Goal: Task Accomplishment & Management: Use online tool/utility

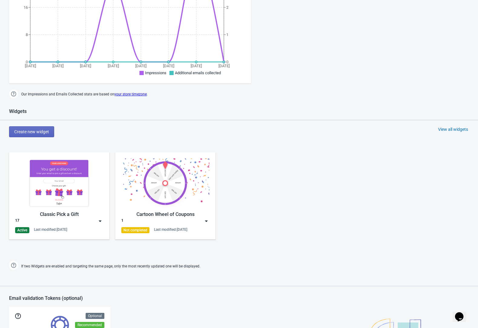
scroll to position [201, 0]
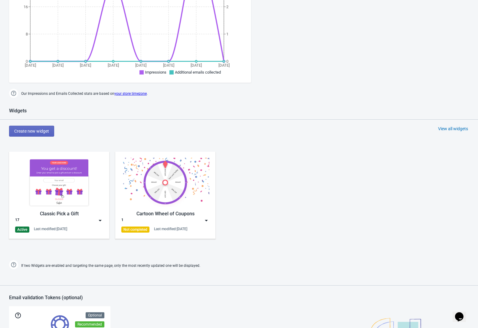
click at [205, 220] on img at bounding box center [206, 220] width 6 height 6
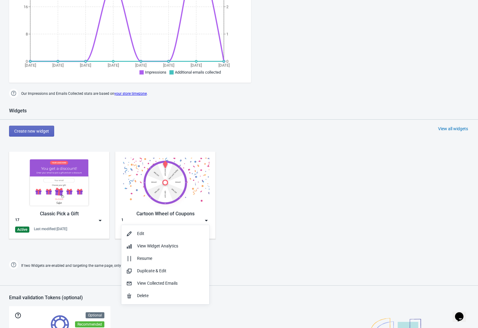
click at [251, 222] on div "Classic Pick a Gift 17 Active Last modified: 29.9.2025 Cartoon Wheel of Coupons…" at bounding box center [239, 200] width 478 height 109
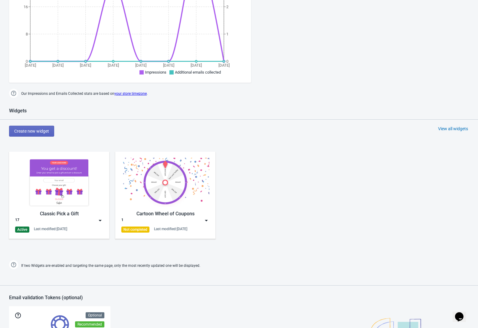
click at [208, 222] on img at bounding box center [206, 220] width 6 height 6
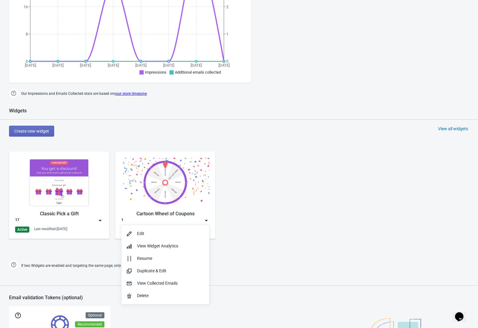
click at [282, 224] on div "Classic Pick a Gift 17 Active Last modified: [DATE] Cartoon Wheel of Coupons 1 …" at bounding box center [239, 200] width 478 height 109
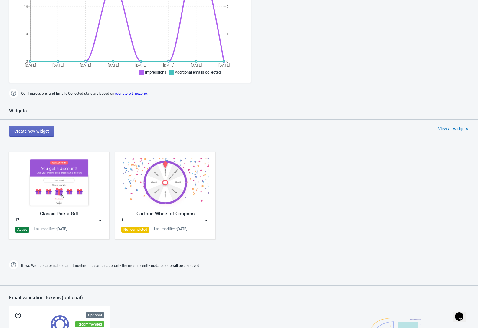
click at [100, 220] on img at bounding box center [100, 220] width 6 height 6
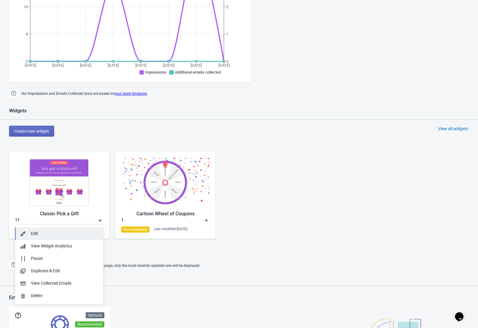
click at [70, 234] on div "Edit" at bounding box center [65, 233] width 68 height 6
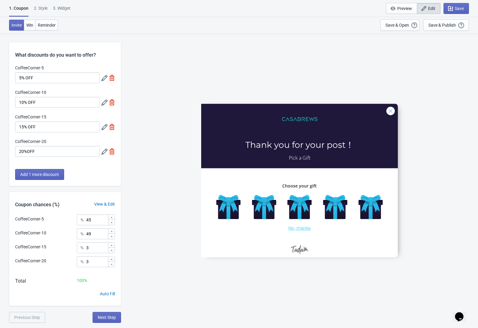
click at [309, 8] on div "1. Coupon 2 . Style 3. Widget 1. Coupon 2 . Style 3. Widget Save and Exit Previ…" at bounding box center [239, 8] width 478 height 17
click at [311, 11] on div "1. Coupon 2 . Style 3. Widget 1. Coupon 2 . Style 3. Widget Save and Exit Previ…" at bounding box center [239, 8] width 478 height 17
click at [398, 76] on div "CoffeeCorner-5 Thank you for your post！ Pick a Gift Choose your gift No, thanks" at bounding box center [299, 180] width 351 height 294
click at [294, 75] on div "CoffeeCorner-5 Thank you for your post！ Pick a Gift Choose your gift No, thanks" at bounding box center [299, 180] width 351 height 294
click at [39, 11] on div "2 . Style" at bounding box center [41, 10] width 14 height 11
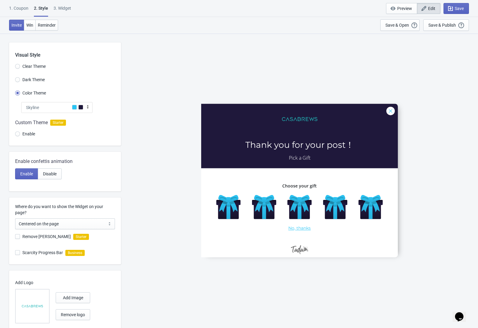
click at [40, 9] on div "2 . Style" at bounding box center [41, 11] width 14 height 12
radio input "true"
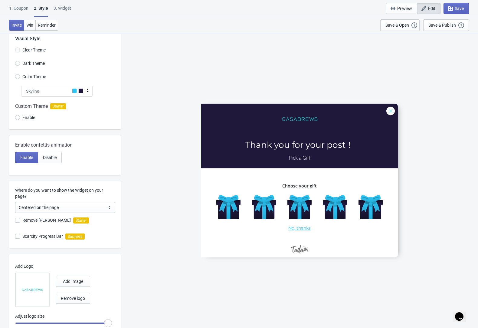
scroll to position [38, 0]
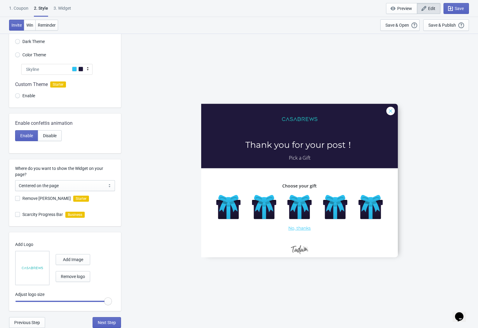
click at [66, 9] on div "3. Widget" at bounding box center [63, 10] width 18 height 11
select select "specificURL"
select select "once"
select select "left"
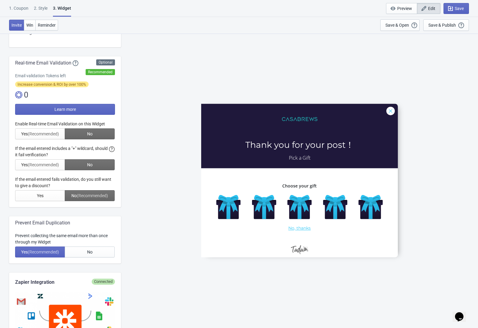
scroll to position [0, 0]
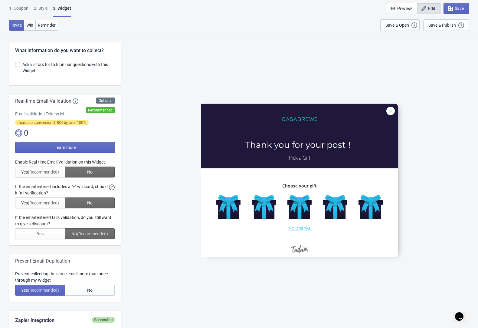
click at [305, 63] on div "CoffeeCorner-5 Thank you for your post！ Pick a Gift Choose your gift No, thanks" at bounding box center [299, 180] width 351 height 294
click at [15, 5] on div "1. Coupon" at bounding box center [18, 10] width 19 height 11
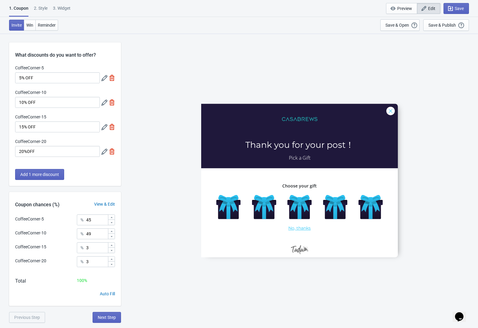
click at [450, 62] on div "CoffeeCorner-5 Thank you for your post！ Pick a Gift Choose your gift No, thanks" at bounding box center [299, 180] width 351 height 294
click at [455, 90] on div "CoffeeCorner-5 Thank you for your post！ Pick a Gift Choose your gift No, thanks" at bounding box center [299, 180] width 351 height 294
click at [42, 14] on div "2 . Style" at bounding box center [41, 10] width 14 height 11
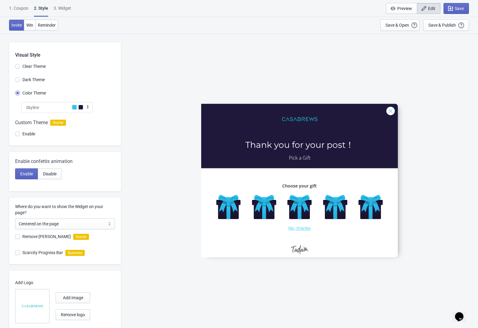
click at [43, 9] on div "2 . Style" at bounding box center [41, 11] width 14 height 12
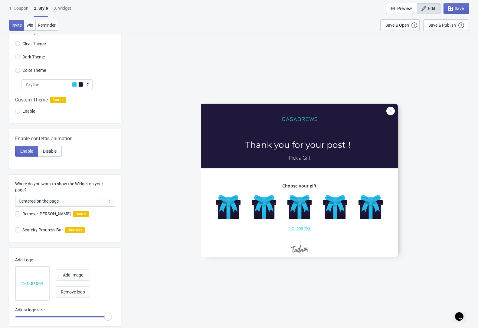
scroll to position [38, 0]
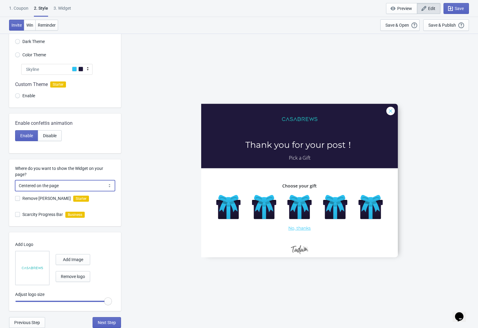
click at [113, 184] on select "Centered on the page Left side of the page" at bounding box center [65, 185] width 100 height 11
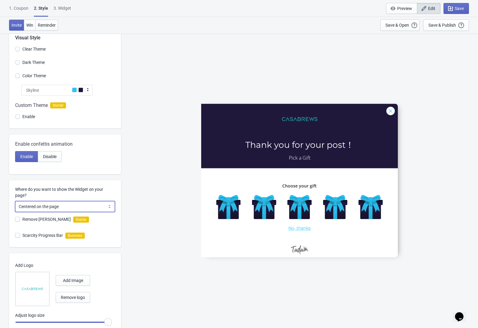
scroll to position [0, 0]
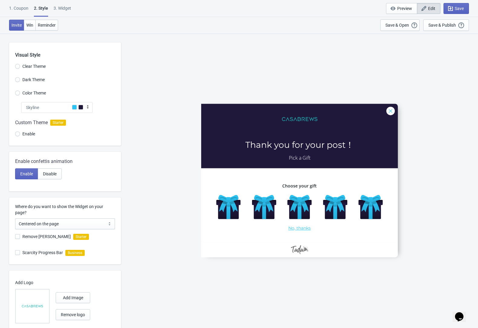
click at [216, 52] on div "CoffeeCorner-5 Thank you for your post！ Pick a Gift Choose your gift No, thanks" at bounding box center [299, 180] width 351 height 294
click at [49, 23] on span "Reminder" at bounding box center [47, 25] width 18 height 5
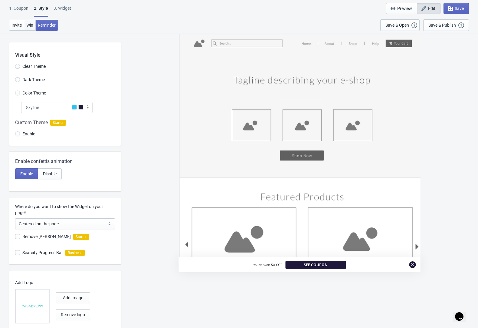
click at [31, 24] on span "Win" at bounding box center [29, 25] width 7 height 5
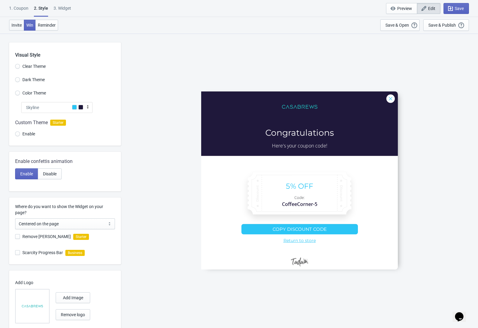
click at [16, 27] on span "Invite" at bounding box center [17, 25] width 10 height 5
radio input "true"
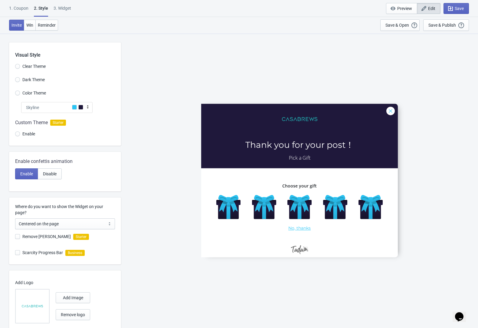
click at [20, 8] on div "1. Coupon" at bounding box center [18, 10] width 19 height 11
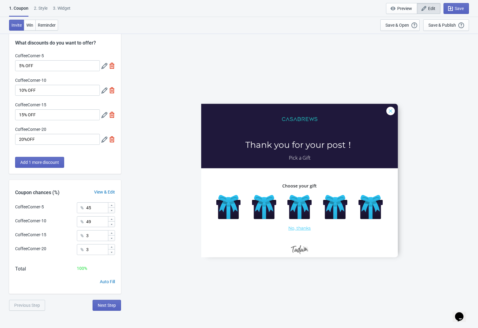
scroll to position [33, 0]
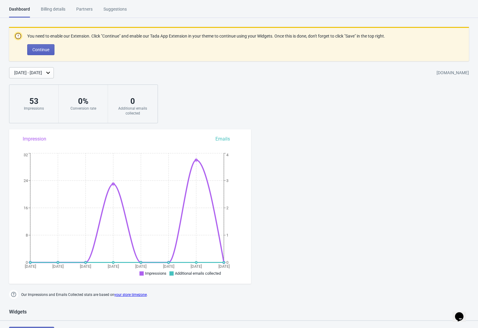
click at [221, 85] on div "You need to enable our Extension. Click "Continue" and enable our Tada App Exte…" at bounding box center [239, 75] width 478 height 96
click at [308, 96] on div "You need to enable our Extension. Click "Continue" and enable our Tada App Exte…" at bounding box center [239, 75] width 478 height 96
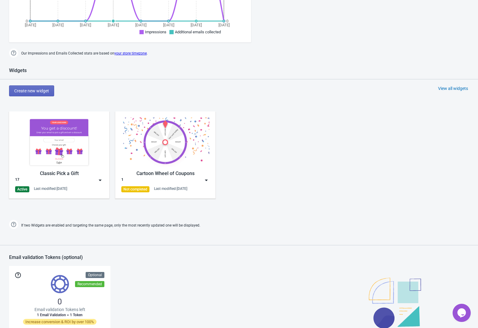
scroll to position [332, 0]
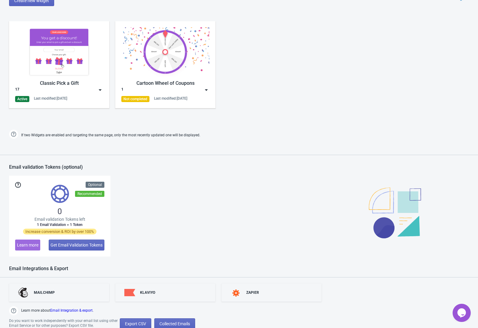
click at [100, 89] on img at bounding box center [100, 90] width 6 height 6
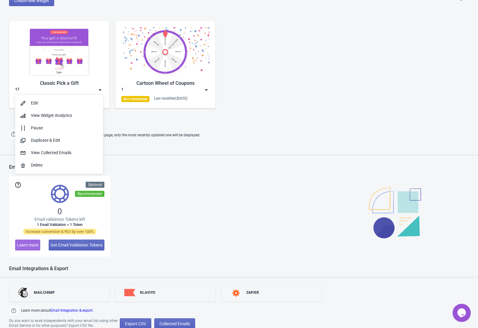
click at [127, 120] on div "Classic Pick a Gift 17 Active Last modified: 29.9.2025 Cartoon Wheel of Coupons…" at bounding box center [239, 69] width 478 height 109
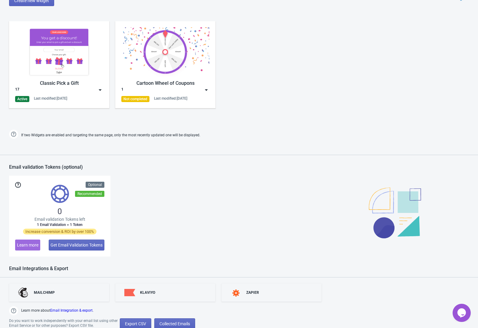
click at [54, 51] on img at bounding box center [59, 51] width 88 height 49
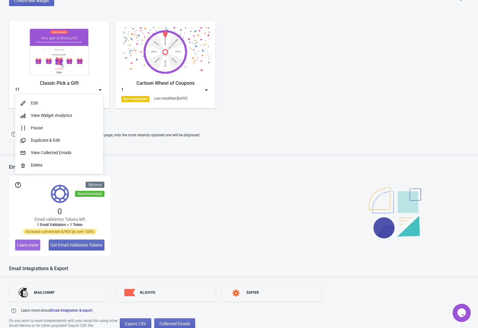
click at [147, 125] on div "Widgets Create new widget View all widgets Classic Pick a Gift 17 Active Last m…" at bounding box center [239, 58] width 478 height 163
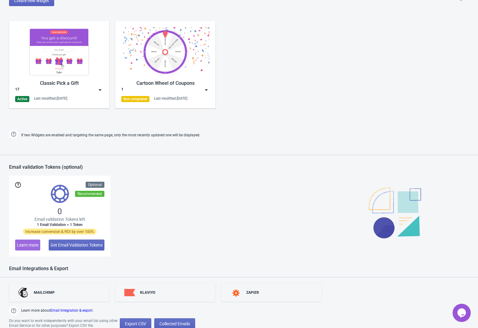
click at [173, 68] on img at bounding box center [165, 51] width 88 height 49
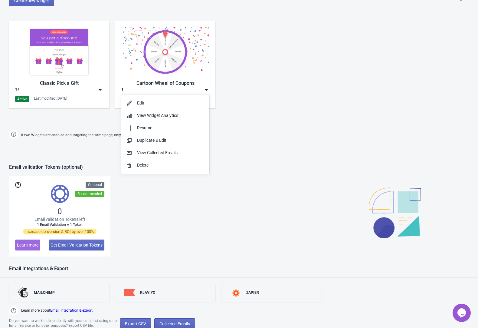
click at [287, 94] on div "Classic Pick a Gift 17 Active Last modified: 29.9.2025 Cartoon Wheel of Coupons…" at bounding box center [239, 69] width 478 height 109
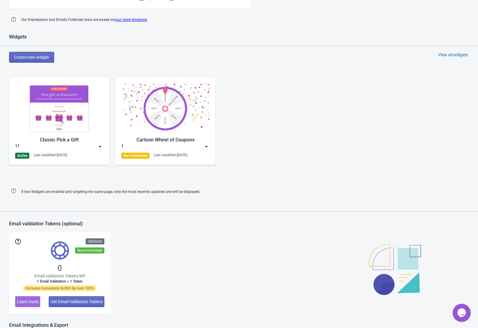
scroll to position [231, 0]
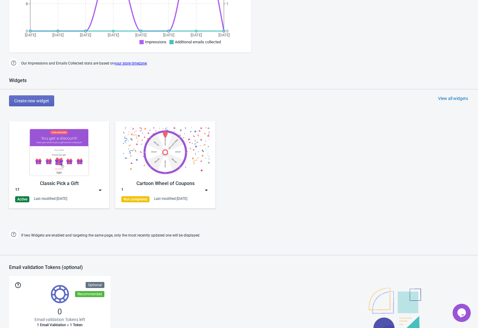
click at [98, 190] on img at bounding box center [100, 190] width 6 height 6
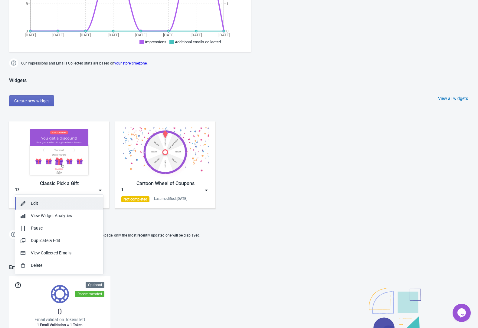
click at [48, 206] on div "Edit" at bounding box center [65, 203] width 68 height 6
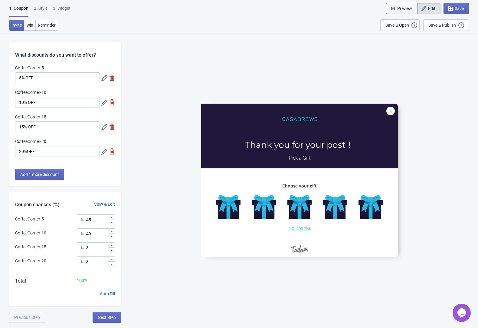
click at [398, 8] on span "Preview" at bounding box center [405, 8] width 15 height 5
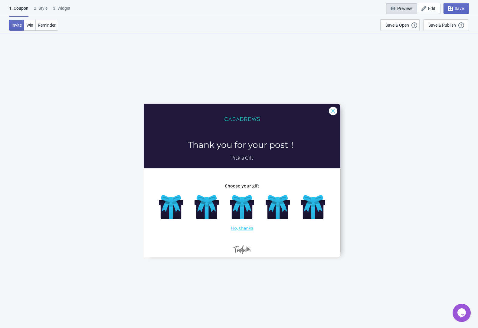
scroll to position [33, 0]
click at [441, 25] on div "Save & Publish" at bounding box center [443, 25] width 28 height 5
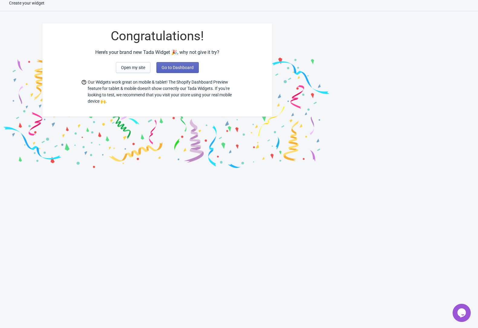
scroll to position [6, 0]
click at [123, 66] on span "Open my site" at bounding box center [133, 67] width 24 height 5
click at [186, 68] on span "Go to Dashboard" at bounding box center [178, 67] width 32 height 5
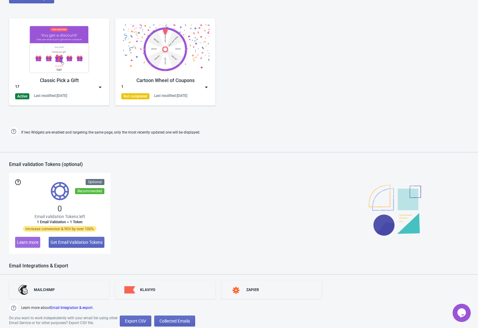
scroll to position [275, 0]
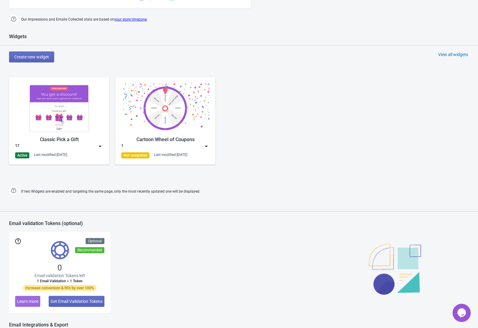
click at [75, 115] on img at bounding box center [59, 108] width 88 height 49
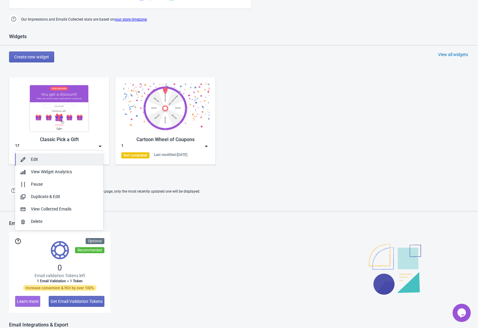
click at [74, 160] on div "Edit" at bounding box center [65, 159] width 68 height 6
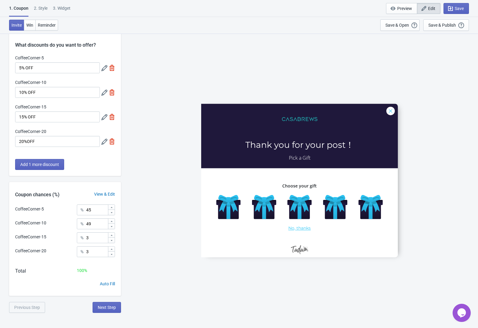
scroll to position [33, 0]
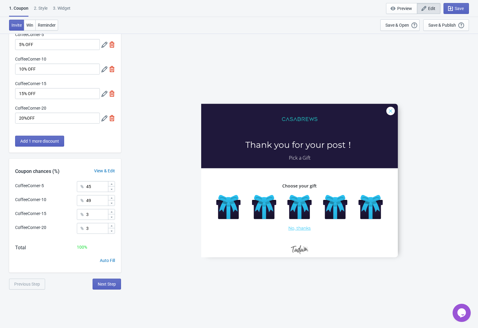
click at [47, 12] on div "2 . Style" at bounding box center [41, 10] width 14 height 11
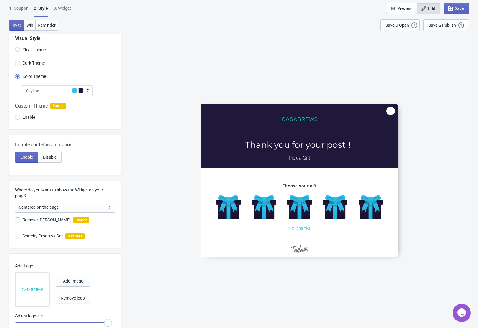
scroll to position [38, 0]
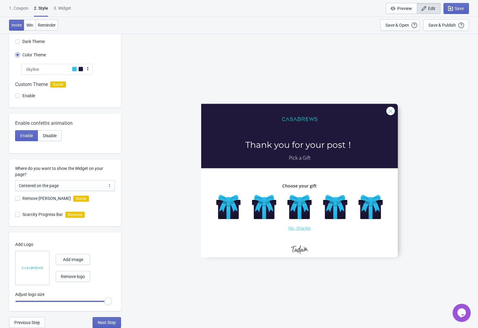
click at [66, 8] on div "3. Widget" at bounding box center [63, 10] width 18 height 11
select select "specificURL"
select select "once"
select select "left"
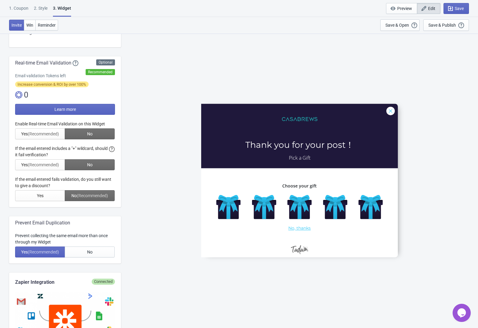
scroll to position [0, 0]
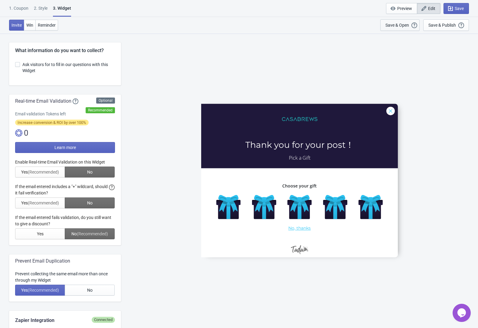
click at [405, 26] on div "Save & Open" at bounding box center [398, 25] width 24 height 5
click at [396, 9] on span "Preview" at bounding box center [401, 8] width 21 height 6
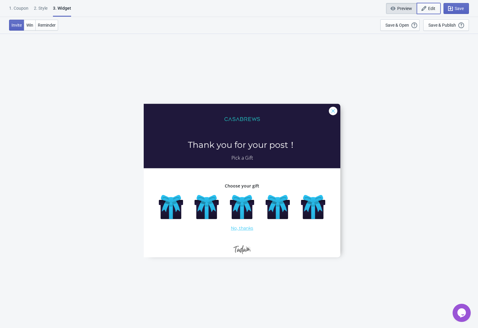
click at [424, 9] on icon "button" at bounding box center [424, 8] width 6 height 6
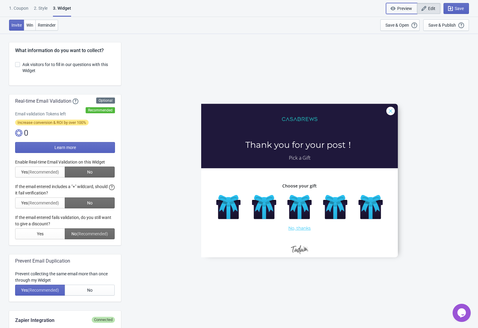
click at [398, 8] on span "Preview" at bounding box center [405, 8] width 15 height 5
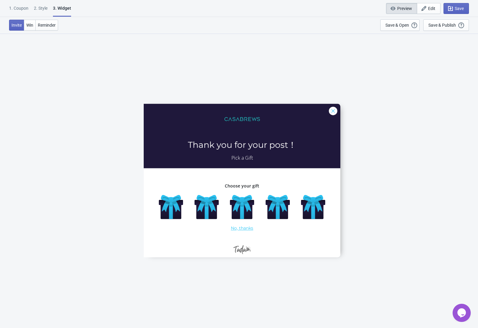
click at [344, 20] on div "Invite Win Reminder Save & Open Open a Widget Preview of your site so that you …" at bounding box center [239, 25] width 478 height 17
click at [385, 25] on button "Save & Open Open a Widget Preview of your site so that you can try it out. It w…" at bounding box center [400, 25] width 39 height 12
click at [435, 158] on div "CoffeeCorner-5 Thank you for your post！ Pick a Gift Choose your gift No, thanks" at bounding box center [242, 180] width 466 height 294
click at [421, 132] on div "CoffeeCorner-5 Thank you for your post！ Pick a Gift Choose your gift No, thanks" at bounding box center [242, 180] width 466 height 294
click at [454, 52] on div "CoffeeCorner-5 Thank you for your post！ Pick a Gift Choose your gift No, thanks" at bounding box center [242, 180] width 466 height 294
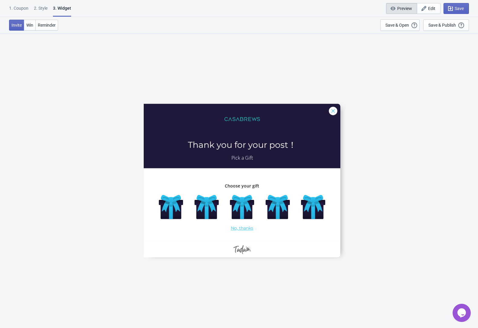
click at [449, 56] on div "CoffeeCorner-5 Thank you for your post！ Pick a Gift Choose your gift No, thanks" at bounding box center [242, 180] width 466 height 294
click at [449, 60] on div "CoffeeCorner-5 Thank you for your post！ Pick a Gift Choose your gift No, thanks" at bounding box center [242, 180] width 466 height 294
click at [424, 88] on div "CoffeeCorner-5 Thank you for your post！ Pick a Gift Choose your gift No, thanks" at bounding box center [242, 180] width 466 height 294
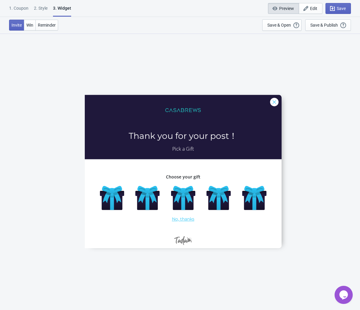
click at [310, 63] on div "CoffeeCorner-5 Thank you for your post！ Pick a Gift Choose your gift No, thanks" at bounding box center [183, 171] width 348 height 277
click at [23, 9] on div "1. Coupon" at bounding box center [18, 10] width 19 height 11
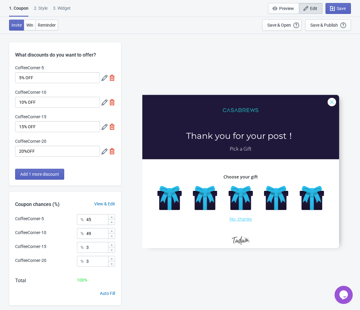
click at [63, 10] on div "3. Widget" at bounding box center [62, 10] width 18 height 11
select select "specificURL"
select select "once"
select select "left"
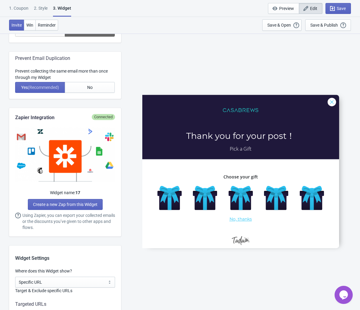
scroll to position [411, 0]
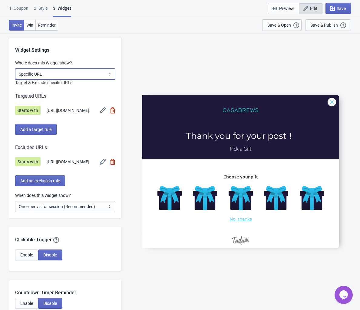
click at [98, 74] on select "All Pages All Product Pages All Blog Pages All Static Pages Specific Product(s)…" at bounding box center [65, 74] width 100 height 11
click at [15, 69] on select "All Pages All Product Pages All Blog Pages All Static Pages Specific Product(s)…" at bounding box center [65, 74] width 100 height 11
click at [99, 212] on select "Every new visit of page Once every period of time Once per visitor session (Rec…" at bounding box center [65, 206] width 100 height 11
click at [15, 212] on select "Every new visit of page Once every period of time Once per visitor session (Rec…" at bounding box center [65, 206] width 100 height 11
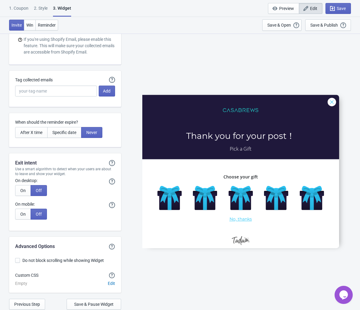
scroll to position [1360, 0]
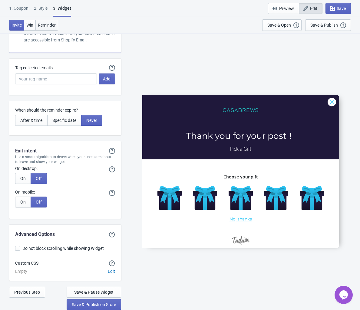
click at [50, 27] on span "Reminder" at bounding box center [47, 25] width 18 height 5
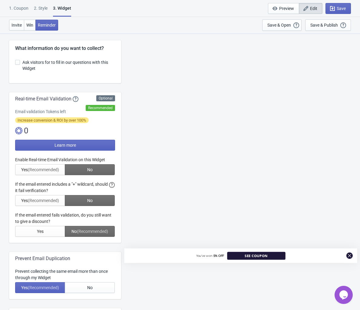
scroll to position [0, 0]
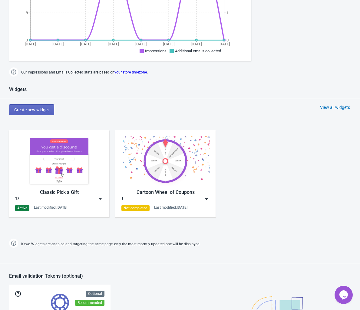
scroll to position [167, 0]
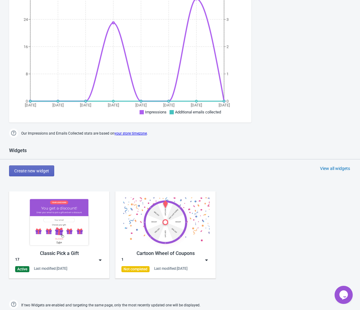
click at [100, 261] on img at bounding box center [100, 260] width 6 height 6
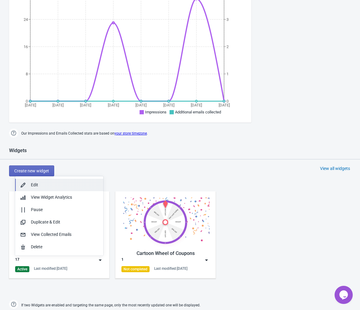
click at [62, 182] on div "Edit" at bounding box center [65, 185] width 68 height 6
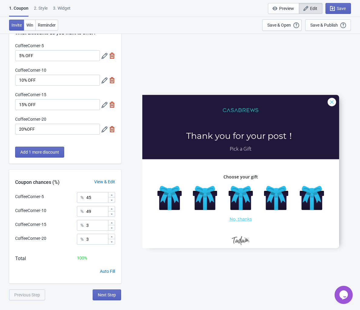
scroll to position [33, 0]
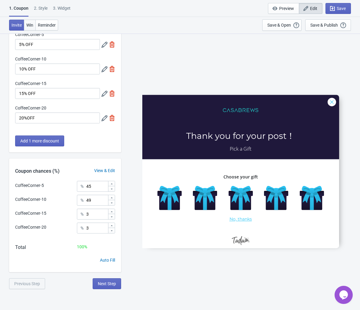
click at [26, 25] on span "Win" at bounding box center [29, 25] width 7 height 5
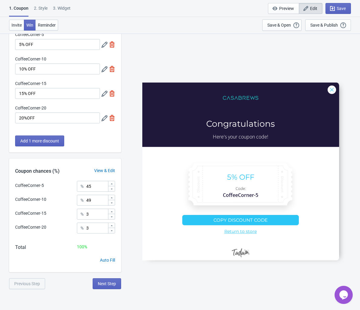
click at [47, 10] on div "2 . Style" at bounding box center [41, 10] width 14 height 11
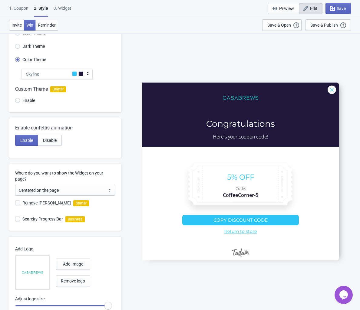
scroll to position [0, 0]
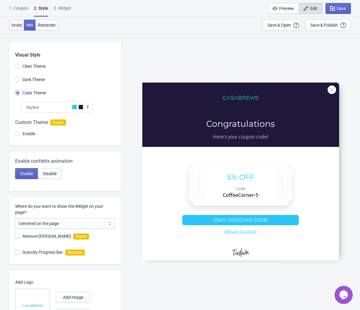
click at [20, 23] on span "Invite" at bounding box center [17, 25] width 10 height 5
radio input "true"
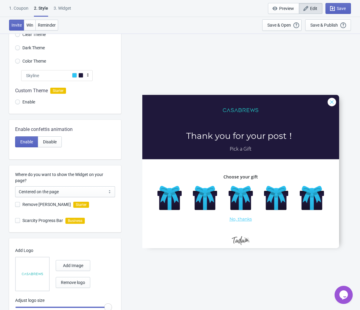
scroll to position [56, 0]
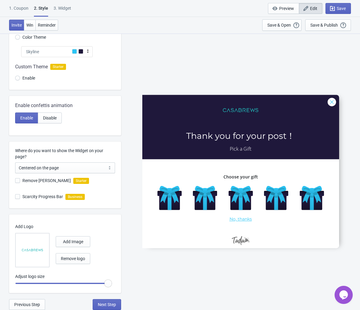
click at [71, 9] on div "3. Widget" at bounding box center [63, 10] width 18 height 11
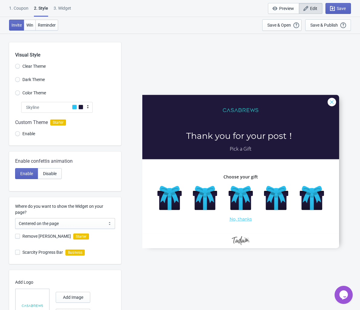
select select "specificURL"
select select "once"
select select "left"
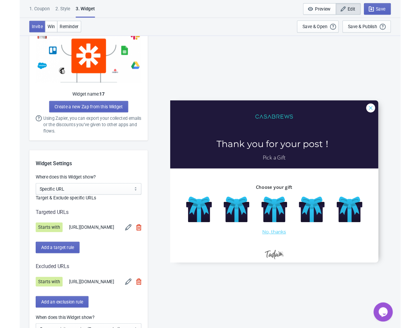
scroll to position [337, 0]
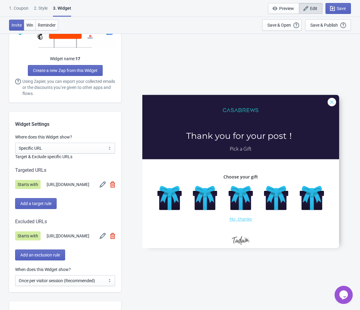
drag, startPoint x: 77, startPoint y: 191, endPoint x: 44, endPoint y: 183, distance: 33.7
click at [44, 183] on div "Starts with https://www.casabrews.com/pages/casabrews-coffee-corner" at bounding box center [65, 184] width 100 height 9
copy span "[URL][DOMAIN_NAME]"
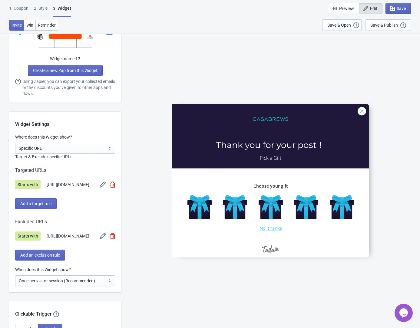
click at [205, 60] on div "CoffeeCorner-5 Thank you for your post！ Pick a Gift Choose your gift No, thanks" at bounding box center [270, 180] width 293 height 295
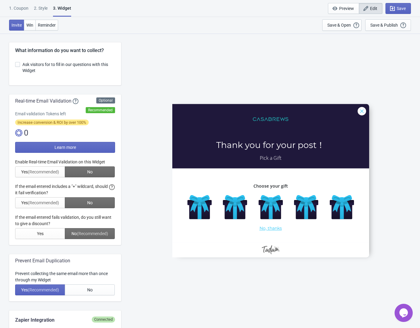
scroll to position [0, 0]
click at [335, 8] on icon "button" at bounding box center [334, 9] width 5 height 4
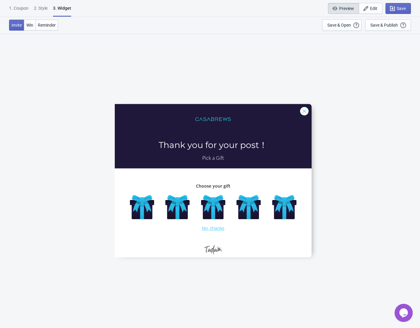
scroll to position [33, 0]
click at [360, 9] on span "Edit" at bounding box center [373, 8] width 7 height 5
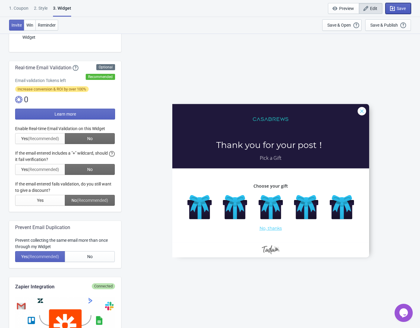
click at [360, 10] on span "Save" at bounding box center [401, 8] width 9 height 5
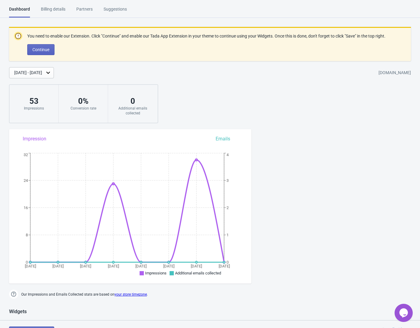
click at [89, 9] on div "Partners" at bounding box center [84, 11] width 16 height 11
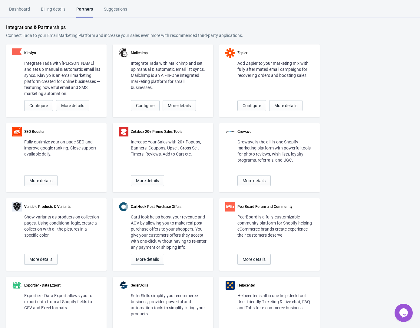
click at [116, 8] on div "Suggestions" at bounding box center [115, 11] width 23 height 11
click at [59, 15] on div "Billing details" at bounding box center [53, 11] width 25 height 11
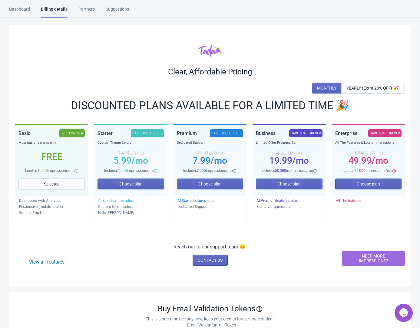
click at [22, 6] on html "Dashboard Billing details Partners Suggestions Dashboard Billing details Partne…" at bounding box center [210, 164] width 420 height 328
click at [21, 9] on div "Dashboard" at bounding box center [19, 11] width 21 height 11
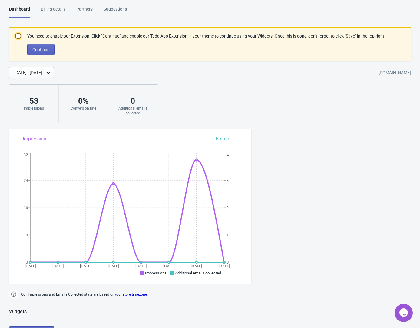
click at [360, 93] on div "You need to enable our Extension. Click "Continue" and enable our Tada App Exte…" at bounding box center [210, 75] width 420 height 96
click at [42, 76] on div "[DATE] - [DATE]" at bounding box center [28, 73] width 28 height 6
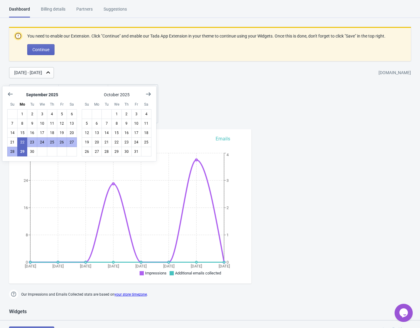
click at [247, 91] on div "You need to enable our Extension. Click "Continue" and enable our Tada App Exte…" at bounding box center [210, 75] width 420 height 96
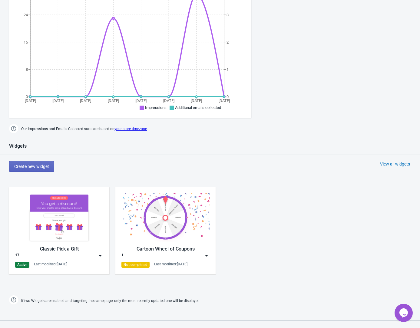
scroll to position [287, 0]
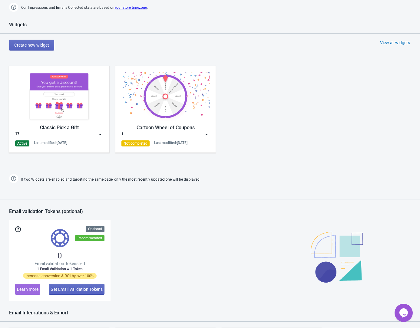
click at [105, 141] on div "Classic Pick a Gift 17 Active Last modified: 29.9.2025" at bounding box center [59, 109] width 100 height 87
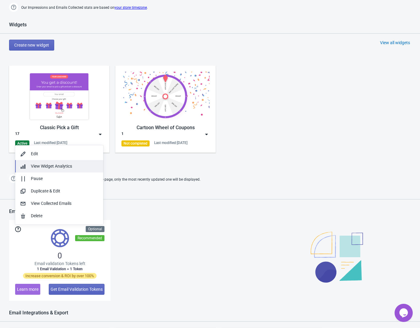
click at [81, 167] on div "View Widget Analytics" at bounding box center [65, 166] width 68 height 6
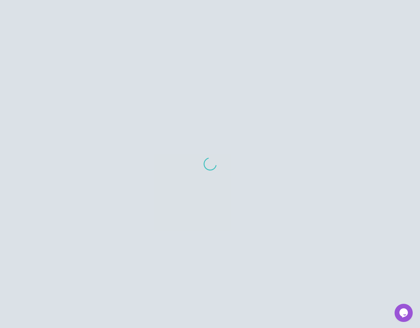
scroll to position [6, 0]
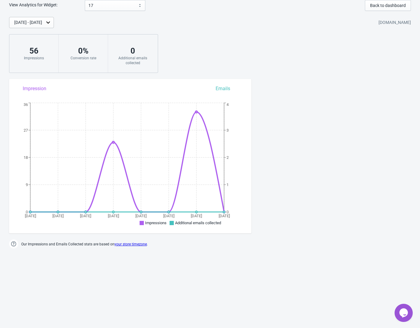
click at [215, 31] on div "Sep 22, 2025 - Sep 29, 2025 casabrews.myshopify.com 56 Impressions 0 % Conversi…" at bounding box center [210, 45] width 420 height 56
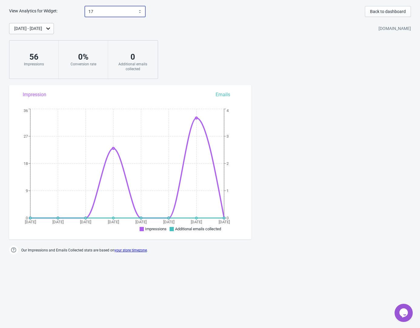
click at [133, 12] on select "17 1" at bounding box center [115, 11] width 61 height 11
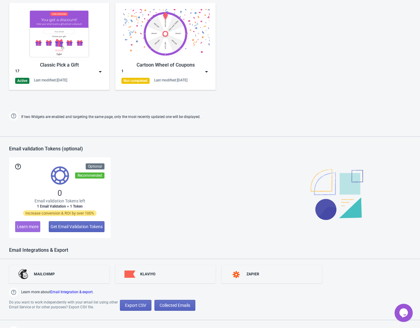
scroll to position [363, 0]
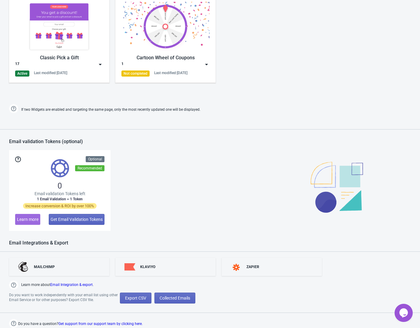
click at [360, 310] on icon "Chat widget" at bounding box center [403, 313] width 8 height 9
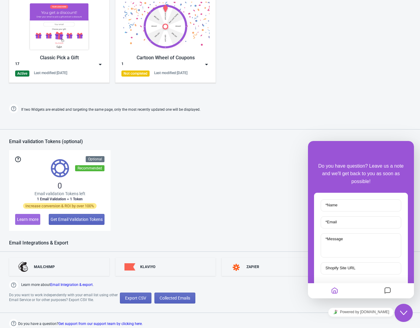
click at [232, 172] on div "0 Email validation Tokens left 1 Email Validation = 1 Token Increase conversion…" at bounding box center [210, 190] width 402 height 81
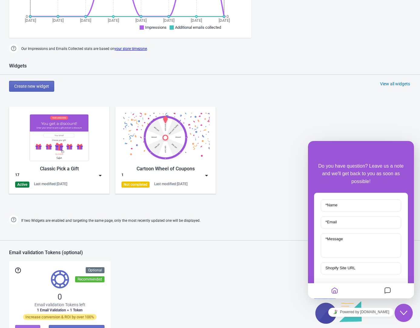
click at [360, 116] on div "Classic Pick a Gift 17 Active Last modified: 29.9.2025 Cartoon Wheel of Coupons…" at bounding box center [210, 155] width 420 height 109
click at [267, 110] on div "Classic Pick a Gift 17 Active Last modified: 29.9.2025 Cartoon Wheel of Coupons…" at bounding box center [210, 155] width 420 height 109
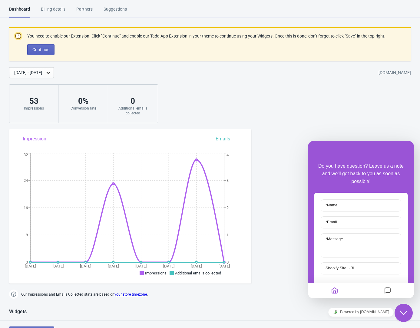
click at [134, 14] on div "Dashboard Billing details Partners Suggestions" at bounding box center [73, 12] width 129 height 12
click at [121, 8] on div "Suggestions" at bounding box center [115, 11] width 23 height 11
click at [279, 117] on div "You need to enable our Extension. Click "Continue" and enable our Tada App Exte…" at bounding box center [210, 75] width 420 height 96
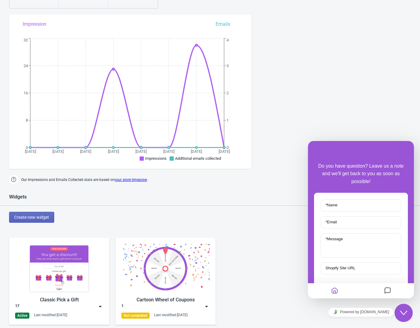
scroll to position [196, 0]
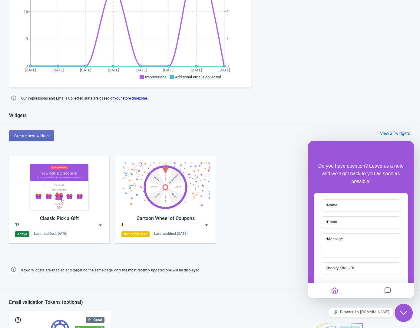
click at [360, 310] on div "Close Chat This icon closes the chat window." at bounding box center [403, 312] width 18 height 7
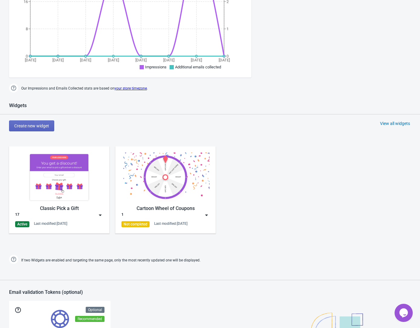
scroll to position [261, 0]
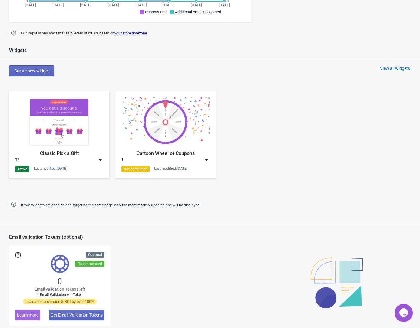
click at [102, 163] on img at bounding box center [100, 160] width 6 height 6
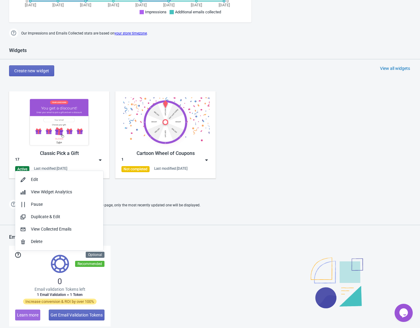
click at [330, 157] on div "Classic Pick a Gift 17 Active Last modified: 29.9.2025 Cartoon Wheel of Coupons…" at bounding box center [210, 139] width 420 height 109
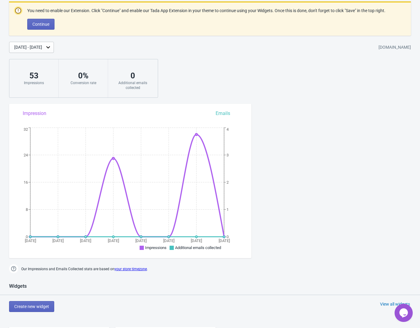
scroll to position [0, 0]
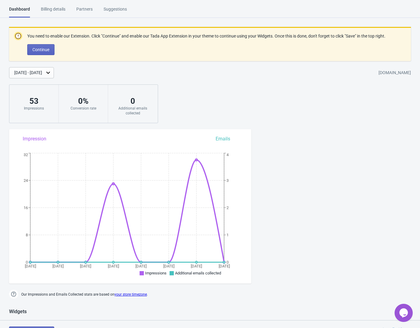
click at [108, 10] on div "Suggestions" at bounding box center [115, 11] width 23 height 11
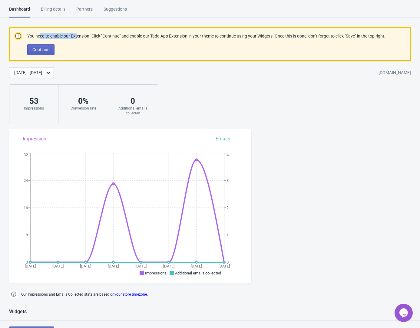
drag, startPoint x: 40, startPoint y: 37, endPoint x: 80, endPoint y: 39, distance: 40.6
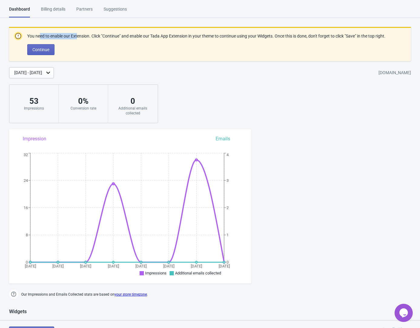
click at [80, 39] on p "You need to enable our Extension. Click "Continue" and enable our Tada App Exte…" at bounding box center [206, 36] width 358 height 6
click at [69, 38] on p "You need to enable our Extension. Click "Continue" and enable our Tada App Exte…" at bounding box center [206, 36] width 358 height 6
click at [51, 55] on button "Continue" at bounding box center [40, 49] width 27 height 11
click at [41, 52] on span "Continue" at bounding box center [40, 49] width 17 height 5
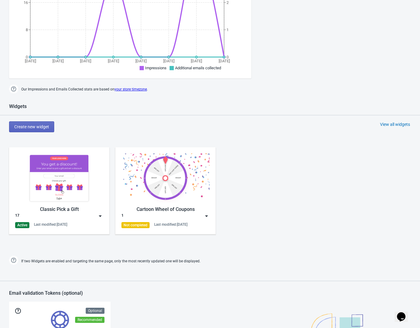
scroll to position [206, 0]
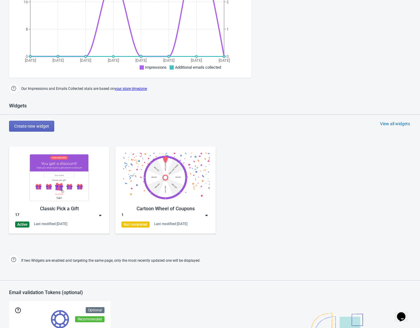
click at [97, 219] on div "17" at bounding box center [59, 216] width 88 height 6
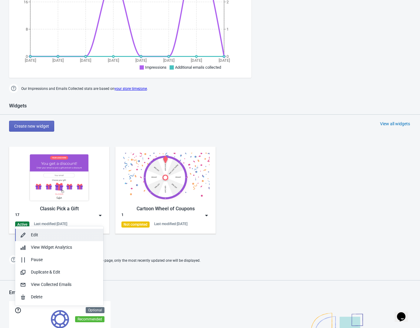
click at [88, 234] on div "Edit" at bounding box center [65, 235] width 68 height 6
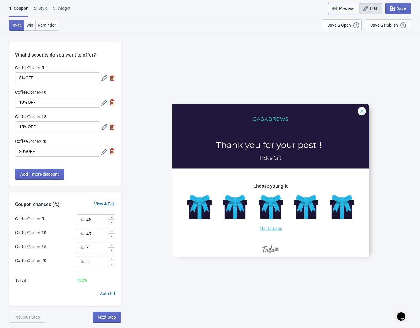
click at [341, 8] on span "Preview" at bounding box center [346, 8] width 15 height 5
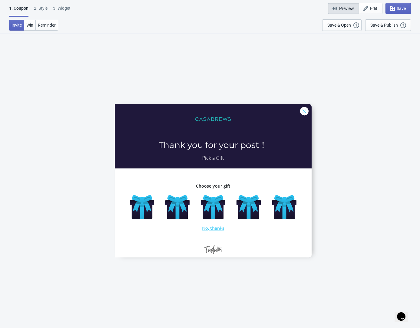
click at [341, 8] on span "Preview" at bounding box center [346, 8] width 15 height 5
click at [343, 26] on div "Save & Open" at bounding box center [339, 25] width 24 height 5
click at [368, 8] on span "Edit" at bounding box center [370, 8] width 13 height 6
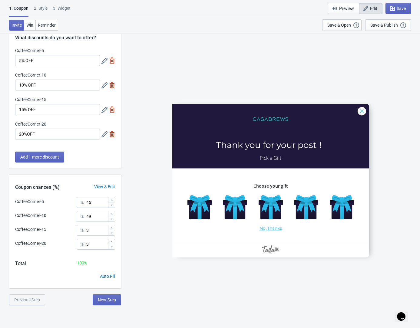
scroll to position [33, 0]
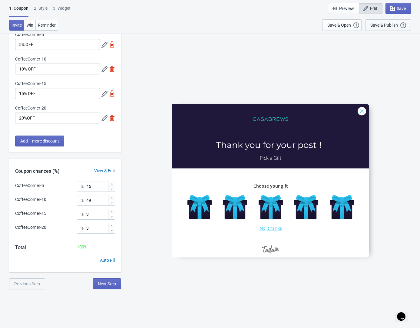
click at [394, 27] on div "Save & Publish" at bounding box center [384, 25] width 28 height 5
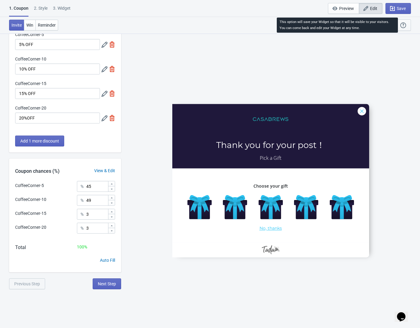
click at [404, 27] on icon "button" at bounding box center [403, 25] width 6 height 6
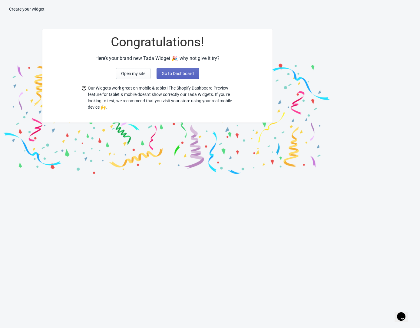
click at [361, 83] on div "Congratulations! Here’s your brand new Tada Widget 🎉, why not give it try? Open…" at bounding box center [210, 99] width 420 height 153
click at [129, 74] on span "Open my site" at bounding box center [133, 73] width 24 height 5
click at [276, 182] on div "Create your widget Congratulations! Here’s your brand new Tada Widget 🎉, why no…" at bounding box center [210, 170] width 420 height 328
click at [191, 10] on div "Create your widget" at bounding box center [210, 11] width 420 height 11
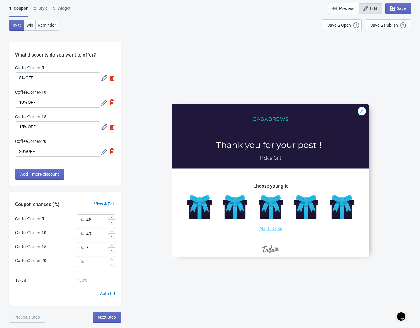
click at [226, 60] on div "CoffeeCorner-5 Thank you for your post！ Pick a Gift Choose your gift No, thanks" at bounding box center [270, 180] width 293 height 295
click at [371, 8] on span "Edit" at bounding box center [373, 8] width 7 height 5
click at [23, 9] on div "1. Coupon" at bounding box center [18, 11] width 19 height 12
click at [42, 12] on div "2 . Style" at bounding box center [41, 10] width 14 height 11
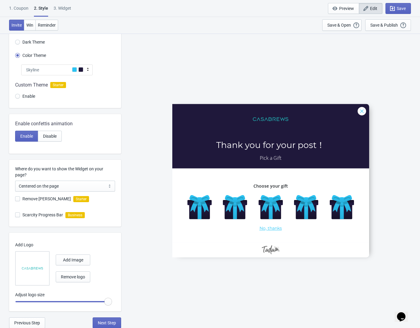
scroll to position [38, 0]
click at [66, 12] on div "3. Widget" at bounding box center [63, 10] width 18 height 11
select select "specificURL"
select select "once"
select select "left"
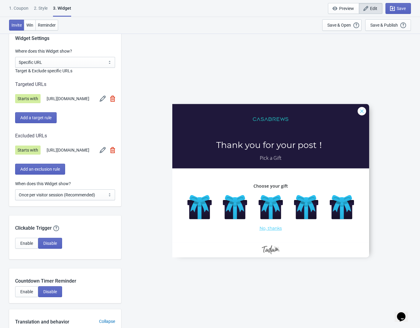
scroll to position [385, 0]
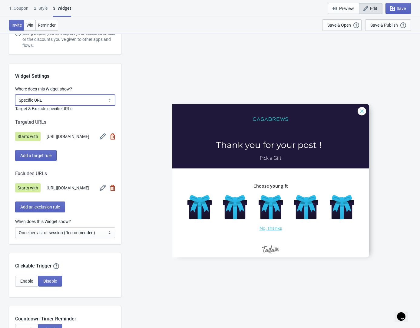
click at [87, 97] on select "All Pages All Product Pages All Blog Pages All Static Pages Specific Product(s)…" at bounding box center [65, 100] width 100 height 11
click at [15, 95] on select "All Pages All Product Pages All Blog Pages All Static Pages Specific Product(s)…" at bounding box center [65, 100] width 100 height 11
click at [47, 108] on label "Target & Exclude specific URLs" at bounding box center [65, 109] width 100 height 6
click at [99, 98] on select "All Pages All Product Pages All Blog Pages All Static Pages Specific Product(s)…" at bounding box center [65, 100] width 100 height 11
click at [15, 95] on select "All Pages All Product Pages All Blog Pages All Static Pages Specific Product(s)…" at bounding box center [65, 100] width 100 height 11
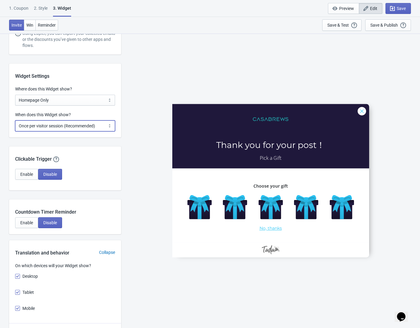
click at [107, 127] on select "Every new visit of page Once every period of time Once per visitor session (Rec…" at bounding box center [65, 125] width 100 height 11
click at [15, 120] on select "Every new visit of page Once every period of time Once per visitor session (Rec…" at bounding box center [65, 125] width 100 height 11
click at [131, 129] on div "CoffeeCorner-5 Thank you for your post！ Pick a Gift Choose your gift No, thanks" at bounding box center [270, 180] width 293 height 295
click at [108, 106] on div "Widget Settings Where does this Widget show? All Pages All Product Pages All Bl…" at bounding box center [65, 101] width 112 height 74
click at [107, 102] on select "All Pages All Product Pages All Blog Pages All Static Pages Specific Product(s)…" at bounding box center [65, 100] width 100 height 11
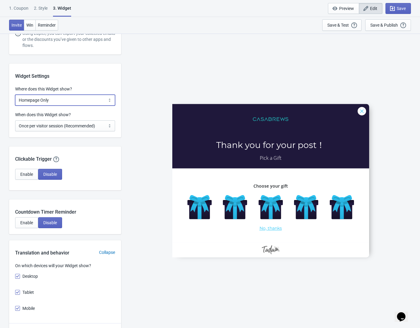
select select "specificURL"
click at [15, 95] on select "All Pages All Product Pages All Blog Pages All Static Pages Specific Product(s)…" at bounding box center [65, 100] width 100 height 11
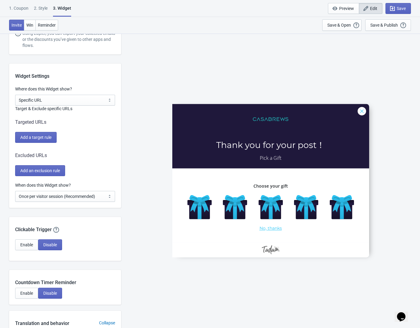
click at [130, 151] on div "CoffeeCorner-5 Thank you for your post！ Pick a Gift Choose your gift No, thanks" at bounding box center [270, 180] width 293 height 295
click at [30, 133] on button "Add a target rule" at bounding box center [35, 137] width 41 height 11
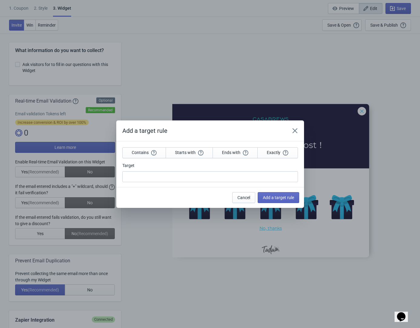
scroll to position [0, 0]
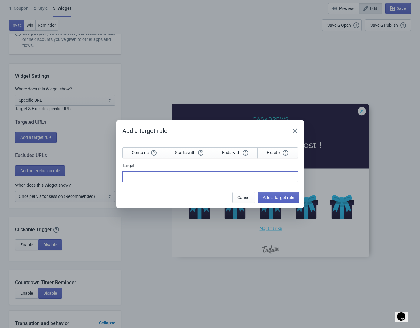
click at [199, 178] on input "Target" at bounding box center [210, 176] width 176 height 11
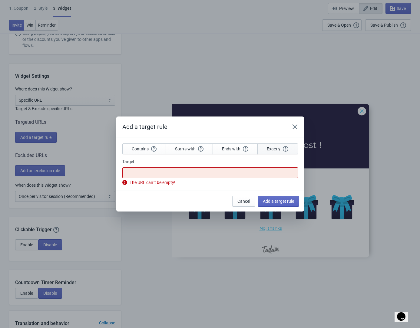
click at [277, 153] on button "Exactly" at bounding box center [277, 149] width 40 height 11
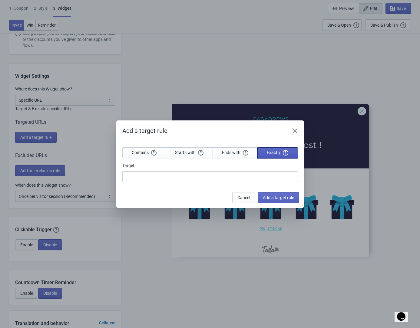
click at [277, 153] on span "Exactly" at bounding box center [277, 152] width 21 height 5
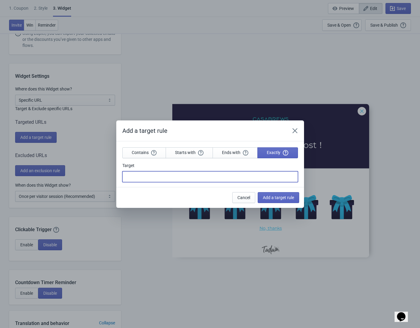
click at [263, 173] on input "Target" at bounding box center [210, 176] width 176 height 11
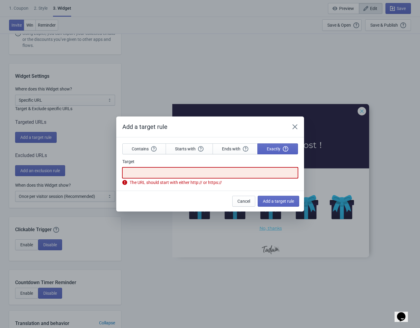
paste input "https://www.casabrews.com， pages， casabrews-coffee-corner"
type input "https://www.casabrews.com， pages， casabrews-coffee-corner"
click at [265, 199] on span "Add a target rule" at bounding box center [278, 201] width 31 height 5
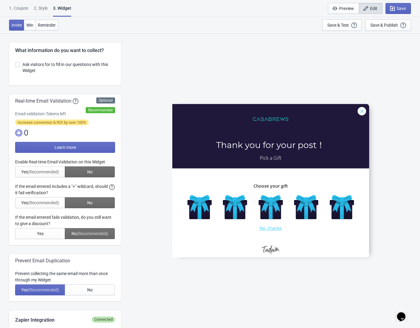
scroll to position [385, 0]
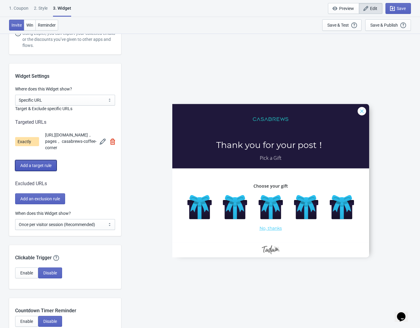
click at [51, 166] on span "Add a target rule" at bounding box center [35, 165] width 31 height 5
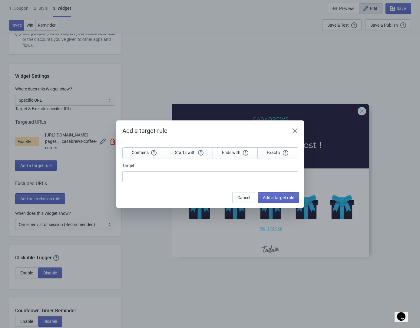
scroll to position [0, 0]
click at [296, 130] on icon "Close" at bounding box center [295, 131] width 6 height 6
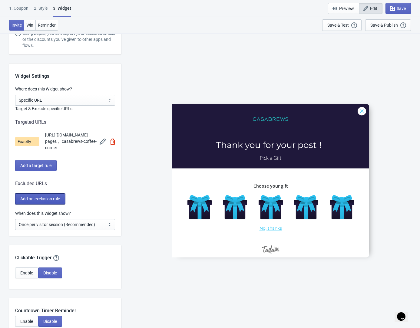
click at [50, 194] on button "Add an exclusion rule" at bounding box center [40, 198] width 50 height 11
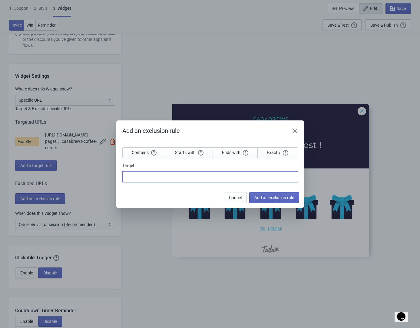
click at [193, 180] on input "Target" at bounding box center [210, 176] width 176 height 11
paste input "https://www.casabrews.com， pages， casabrews-coffee-corner"
click at [273, 155] on span "Exactly" at bounding box center [277, 152] width 21 height 5
click at [194, 180] on input "https://www.casabrews.com， pages， casabrews-coffee-corner" at bounding box center [210, 176] width 176 height 11
drag, startPoint x: 180, startPoint y: 177, endPoint x: 185, endPoint y: 177, distance: 5.2
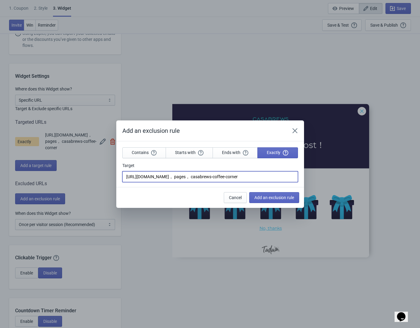
click at [185, 177] on input "https://www.casabrews.com， pages， casabrews-coffee-corner" at bounding box center [210, 176] width 176 height 11
type input "https://www.casabrews.com- pages， casabrews-coffee-corner"
click at [231, 196] on span "Cancel" at bounding box center [235, 197] width 13 height 5
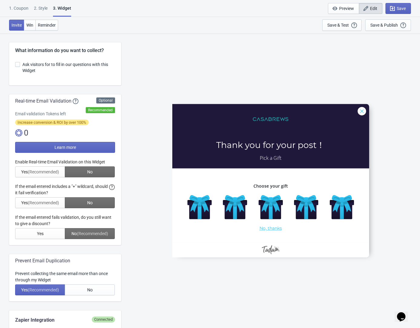
scroll to position [385, 0]
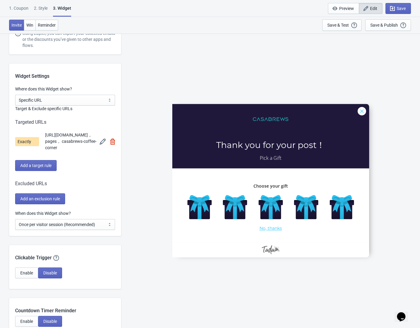
click at [115, 142] on img at bounding box center [112, 142] width 5 height 6
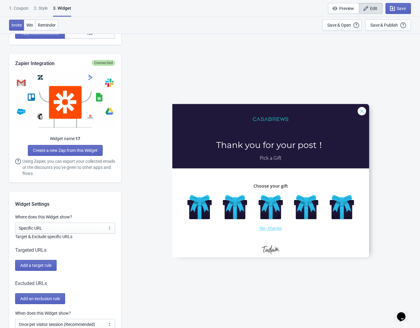
scroll to position [310, 0]
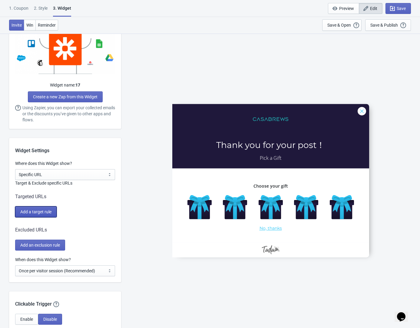
click at [51, 212] on span "Add a target rule" at bounding box center [35, 212] width 31 height 5
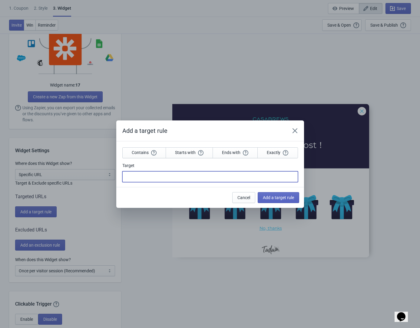
click at [165, 177] on input "Target" at bounding box center [210, 176] width 176 height 11
type input "c"
click at [197, 174] on input "Target" at bounding box center [210, 176] width 176 height 11
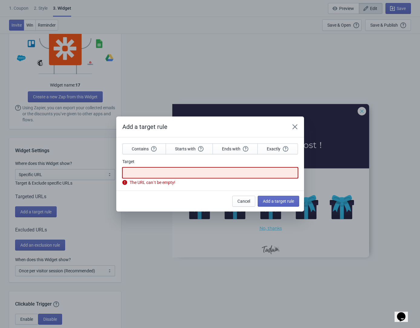
paste input "[URL][DOMAIN_NAME]"
type input "[URL][DOMAIN_NAME]"
click at [276, 197] on button "Add a target rule" at bounding box center [278, 201] width 41 height 11
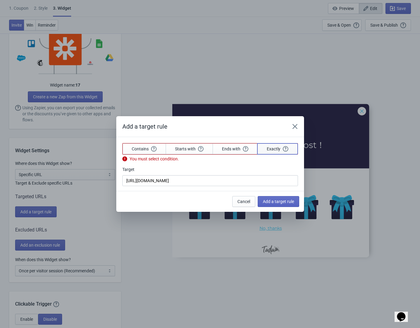
click at [278, 148] on span "Exactly" at bounding box center [277, 148] width 21 height 5
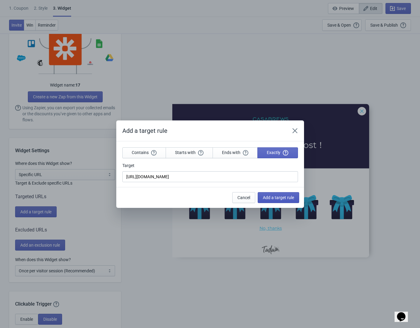
click at [286, 194] on button "Add a target rule" at bounding box center [278, 197] width 41 height 11
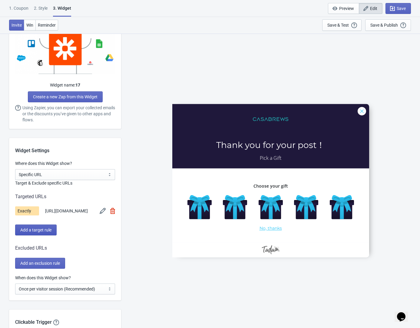
click at [45, 231] on span "Add a target rule" at bounding box center [35, 230] width 31 height 5
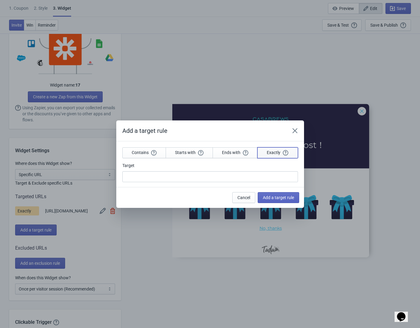
click at [273, 156] on button "Exactly" at bounding box center [277, 152] width 40 height 11
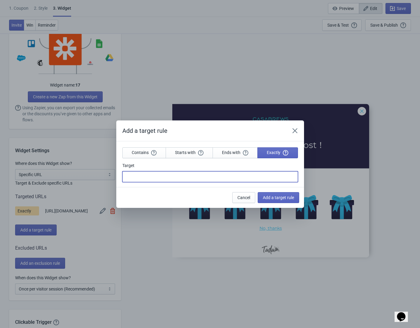
click at [251, 181] on input "Target" at bounding box center [210, 176] width 176 height 11
paste input "[URL][DOMAIN_NAME]"
type input "[URL][DOMAIN_NAME]"
click at [275, 197] on span "Add a target rule" at bounding box center [278, 197] width 31 height 5
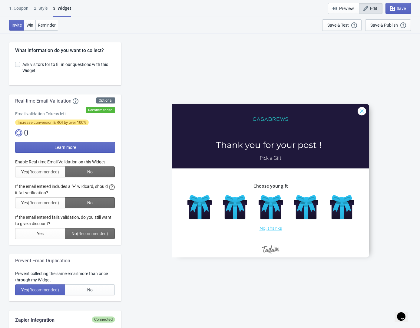
scroll to position [310, 0]
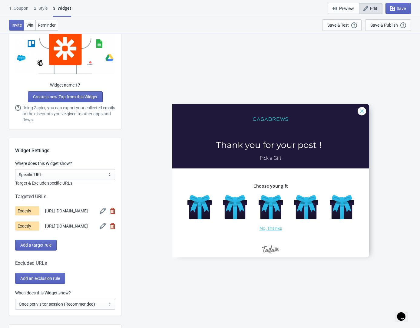
click at [28, 214] on span "Exactly" at bounding box center [27, 210] width 24 height 9
click at [146, 212] on div "CoffeeCorner-5 Thank you for your post！ Pick a Gift Choose your gift No, thanks" at bounding box center [270, 180] width 293 height 295
click at [145, 212] on div "CoffeeCorner-5 Thank you for your post！ Pick a Gift Choose your gift No, thanks" at bounding box center [270, 180] width 293 height 295
click at [143, 211] on div "CoffeeCorner-5 Thank you for your post！ Pick a Gift Choose your gift No, thanks" at bounding box center [270, 180] width 293 height 295
click at [28, 228] on span "Exactly" at bounding box center [27, 226] width 24 height 9
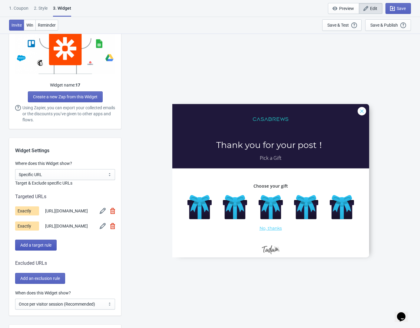
click at [46, 249] on button "Add a target rule" at bounding box center [35, 245] width 41 height 11
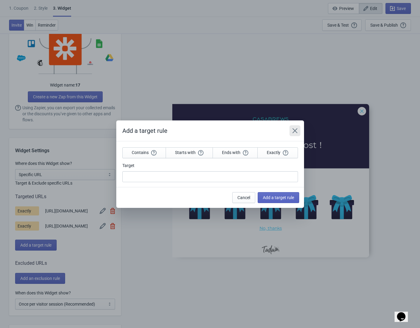
click at [296, 130] on icon "Close" at bounding box center [295, 131] width 6 height 6
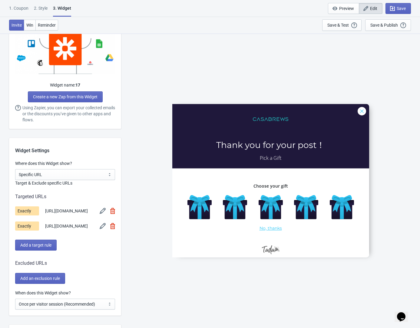
click at [153, 233] on div "CoffeeCorner-5 Thank you for your post！ Pick a Gift Choose your gift No, thanks" at bounding box center [270, 180] width 293 height 295
click at [153, 232] on div "CoffeeCorner-5 Thank you for your post！ Pick a Gift Choose your gift No, thanks" at bounding box center [270, 180] width 293 height 295
click at [155, 245] on div "CoffeeCorner-5 Thank you for your post！ Pick a Gift Choose your gift No, thanks" at bounding box center [270, 180] width 293 height 295
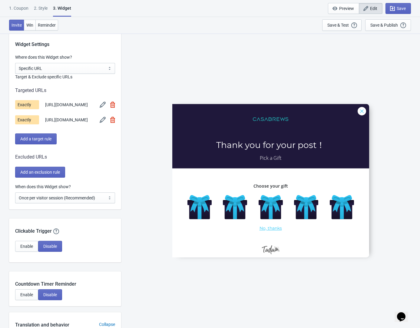
scroll to position [413, 0]
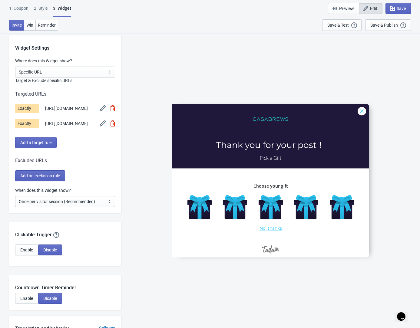
click at [68, 127] on span "[URL][DOMAIN_NAME]" at bounding box center [66, 123] width 43 height 6
click at [153, 130] on div "CoffeeCorner-5 Thank you for your post！ Pick a Gift Choose your gift No, thanks" at bounding box center [270, 180] width 293 height 295
click at [148, 165] on div "CoffeeCorner-5 Thank you for your post！ Pick a Gift Choose your gift No, thanks" at bounding box center [270, 180] width 293 height 295
click at [31, 253] on span "Enable" at bounding box center [26, 250] width 13 height 5
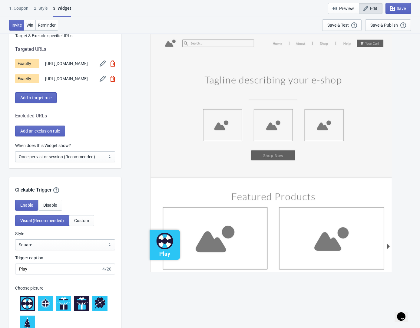
scroll to position [459, 0]
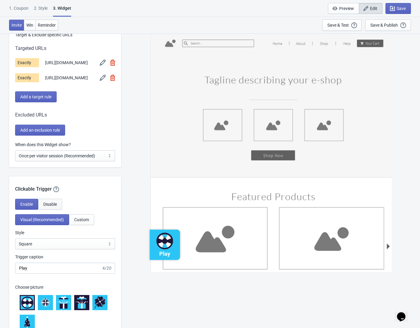
click at [50, 207] on span "Disable" at bounding box center [50, 204] width 14 height 5
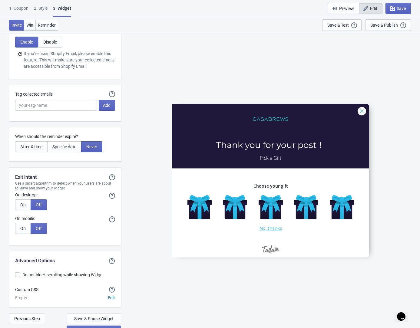
scroll to position [1334, 0]
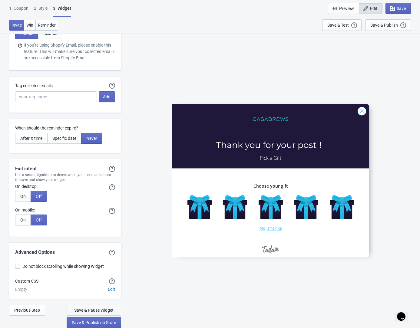
click at [110, 309] on span "Save & Pause Widget" at bounding box center [93, 310] width 39 height 5
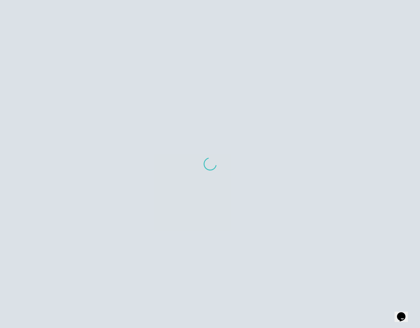
scroll to position [363, 0]
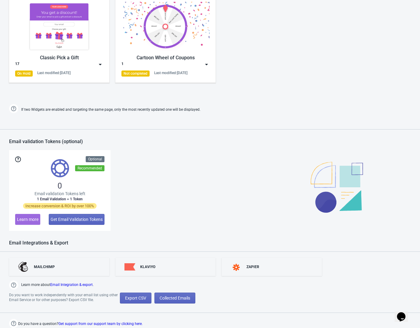
click at [59, 34] on img at bounding box center [59, 26] width 88 height 49
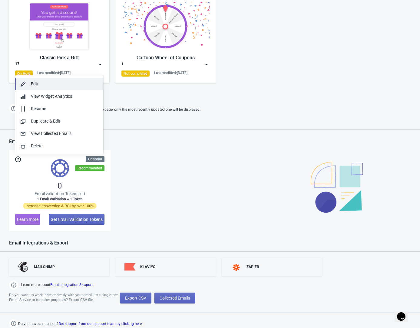
click at [58, 82] on button "Edit" at bounding box center [59, 84] width 88 height 12
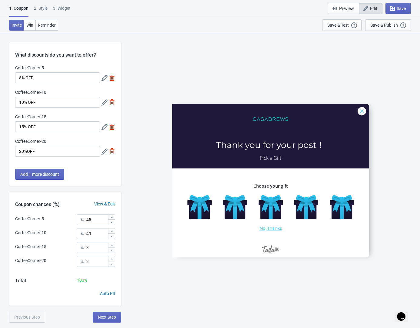
click at [368, 12] on button "Edit" at bounding box center [371, 8] width 24 height 11
click at [63, 6] on div "3. Widget" at bounding box center [62, 10] width 18 height 11
select select "specificURL"
select select "once"
select select "left"
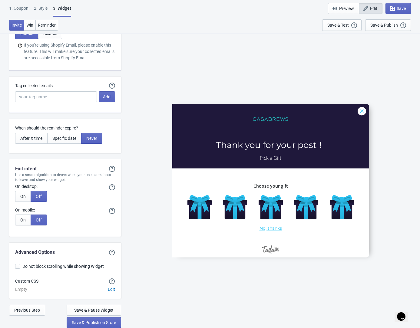
scroll to position [1334, 0]
click at [100, 322] on span "Save & Publish on Store" at bounding box center [94, 322] width 44 height 5
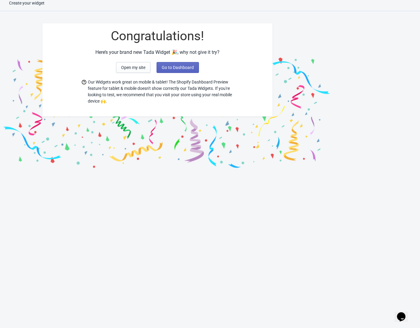
scroll to position [6, 0]
click at [172, 64] on button "Go to Dashboard" at bounding box center [178, 67] width 42 height 11
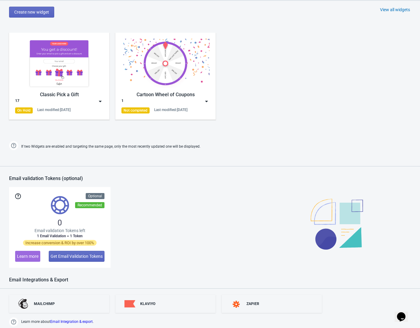
scroll to position [363, 0]
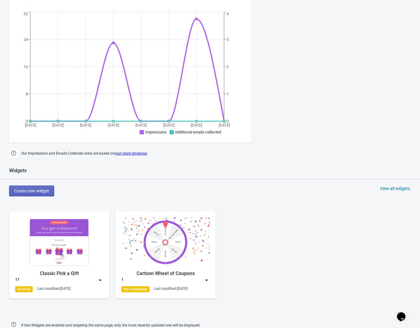
scroll to position [213, 0]
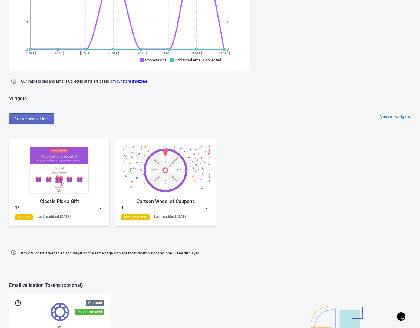
click at [99, 211] on img at bounding box center [100, 208] width 6 height 6
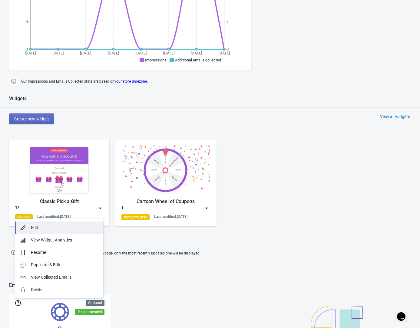
click at [79, 224] on button "Edit" at bounding box center [59, 228] width 88 height 12
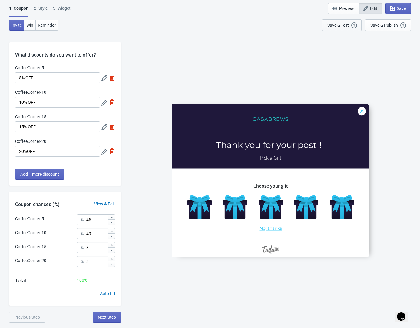
click at [335, 27] on div "Save & Test" at bounding box center [337, 25] width 21 height 5
click at [63, 9] on div "3. Widget" at bounding box center [62, 10] width 18 height 11
select select "specificURL"
select select "once"
select select "left"
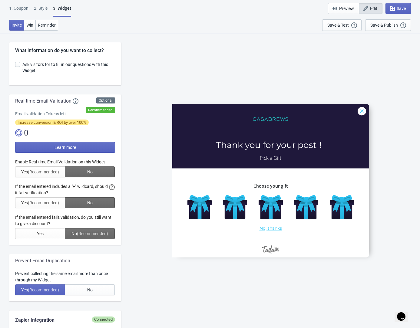
click at [48, 9] on div "2 . Style" at bounding box center [41, 10] width 14 height 11
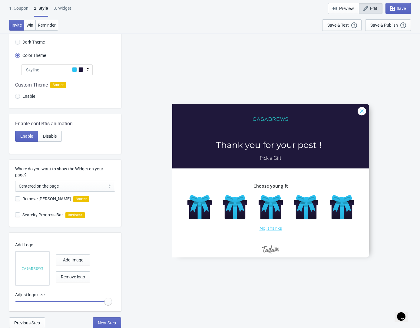
scroll to position [38, 0]
click at [22, 11] on div "1. Coupon" at bounding box center [18, 10] width 19 height 11
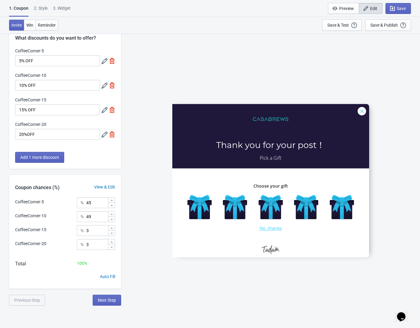
scroll to position [33, 0]
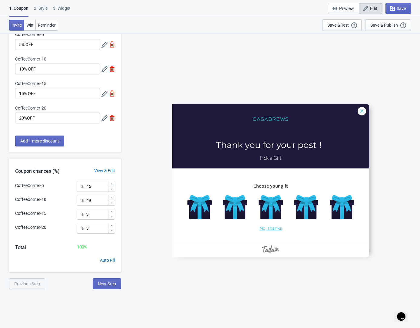
click at [58, 9] on div "3. Widget" at bounding box center [62, 10] width 18 height 11
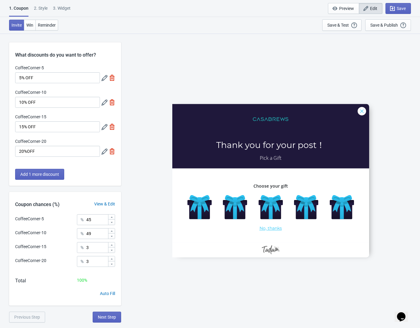
select select "specificURL"
select select "once"
select select "left"
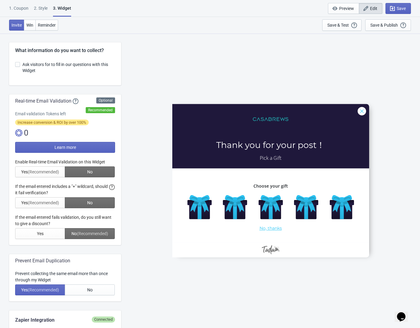
click at [45, 10] on div "2 . Style" at bounding box center [41, 10] width 14 height 11
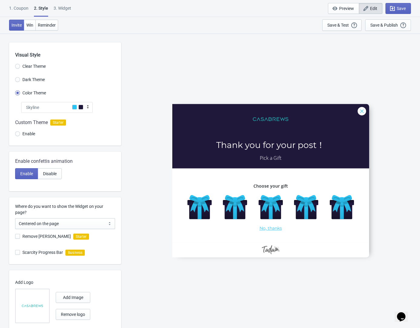
click at [66, 9] on div "3. Widget" at bounding box center [63, 10] width 18 height 11
select select "specificURL"
select select "once"
select select "left"
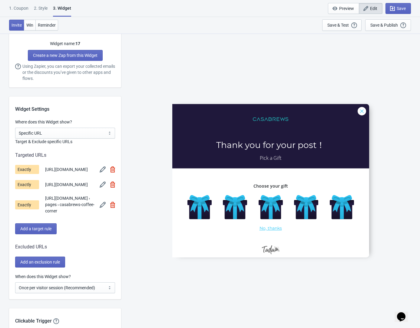
scroll to position [427, 0]
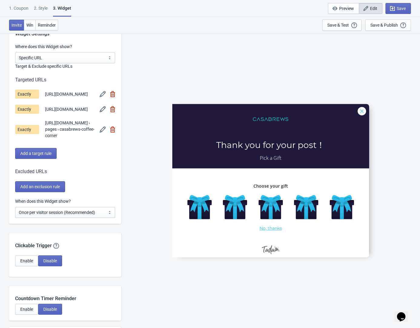
click at [115, 133] on img at bounding box center [112, 130] width 5 height 6
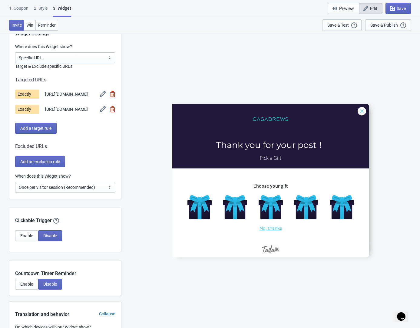
click at [152, 111] on div "CoffeeCorner-5 Thank you for your post！ Pick a Gift Choose your gift No, thanks" at bounding box center [270, 180] width 293 height 295
click at [152, 115] on div "CoffeeCorner-5 Thank you for your post！ Pick a Gift Choose your gift No, thanks" at bounding box center [270, 180] width 293 height 295
click at [149, 137] on div "CoffeeCorner-5 Thank you for your post！ Pick a Gift Choose your gift No, thanks" at bounding box center [270, 180] width 293 height 295
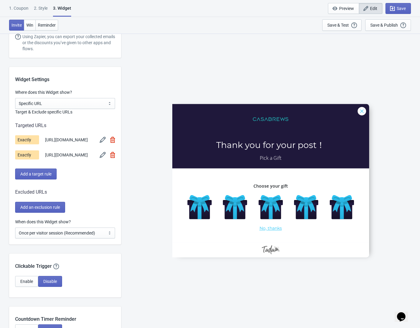
scroll to position [371, 0]
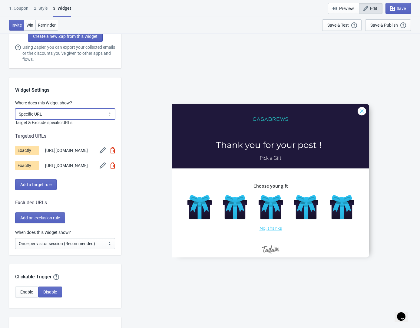
click at [84, 118] on select "All Pages All Product Pages All Blog Pages All Static Pages Specific Product(s)…" at bounding box center [65, 114] width 100 height 11
click at [15, 109] on select "All Pages All Product Pages All Blog Pages All Static Pages Specific Product(s)…" at bounding box center [65, 114] width 100 height 11
click at [156, 79] on div "CoffeeCorner-5 Thank you for your post！ Pick a Gift Choose your gift No, thanks" at bounding box center [270, 180] width 293 height 295
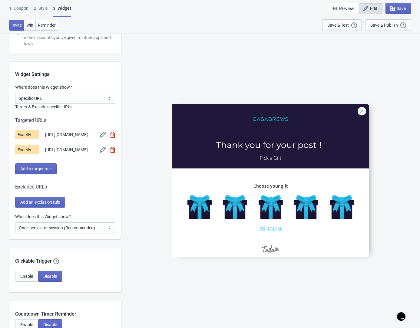
scroll to position [412, 0]
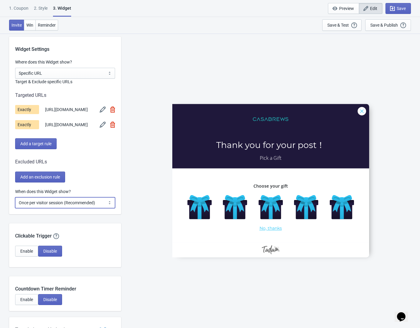
click at [104, 208] on select "Every new visit of page Once every period of time Once per visitor session (Rec…" at bounding box center [65, 202] width 100 height 11
click at [107, 208] on select "Every new visit of page Once every period of time Once per visitor session (Rec…" at bounding box center [65, 202] width 100 height 11
click at [111, 208] on select "Every new visit of page Once every period of time Once per visitor session (Rec…" at bounding box center [65, 202] width 100 height 11
click at [108, 208] on select "Every new visit of page Once every period of time Once per visitor session (Rec…" at bounding box center [65, 202] width 100 height 11
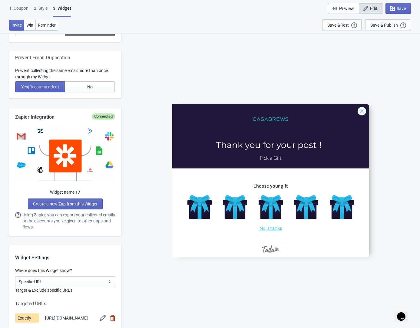
scroll to position [413, 0]
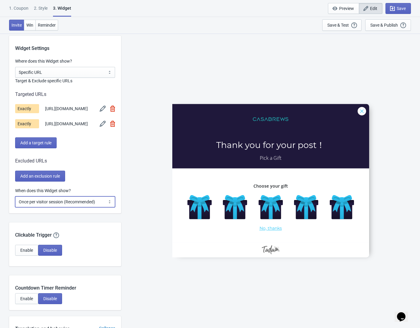
click at [81, 207] on select "Every new visit of page Once every period of time Once per visitor session (Rec…" at bounding box center [65, 201] width 100 height 11
select select "every"
click at [15, 203] on select "Every new visit of page Once every period of time Once per visitor session (Rec…" at bounding box center [65, 201] width 100 height 11
click at [394, 9] on icon "button" at bounding box center [392, 8] width 5 height 5
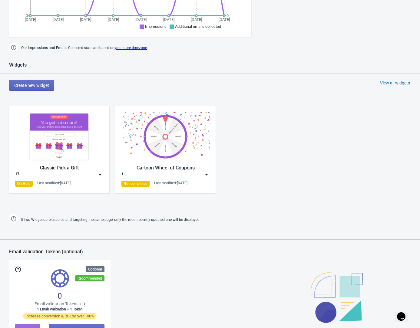
scroll to position [193, 0]
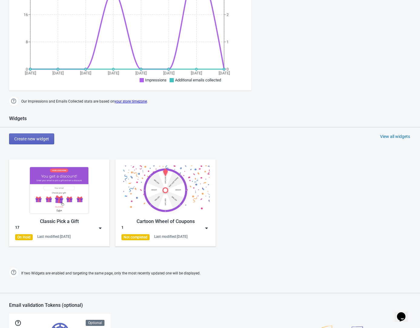
click at [91, 225] on div "Classic Pick a Gift" at bounding box center [59, 221] width 88 height 7
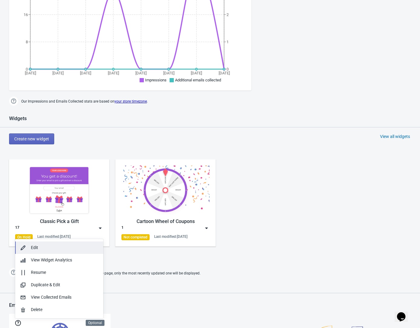
click at [82, 243] on button "Edit" at bounding box center [59, 248] width 88 height 12
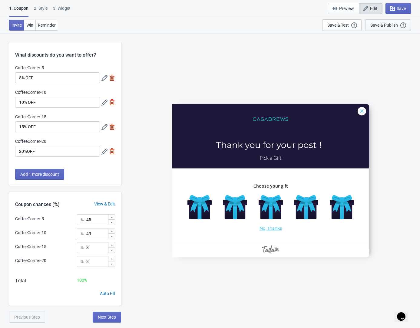
click at [398, 21] on button "Save & Publish This option will save your Widget so that it will be visible to …" at bounding box center [388, 25] width 46 height 12
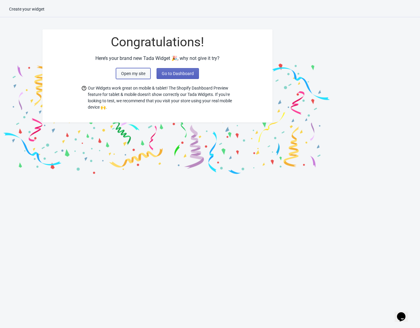
click at [141, 74] on span "Open my site" at bounding box center [133, 73] width 24 height 5
click at [185, 75] on span "Go to Dashboard" at bounding box center [178, 73] width 32 height 5
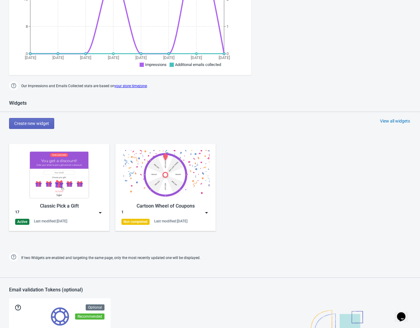
scroll to position [265, 0]
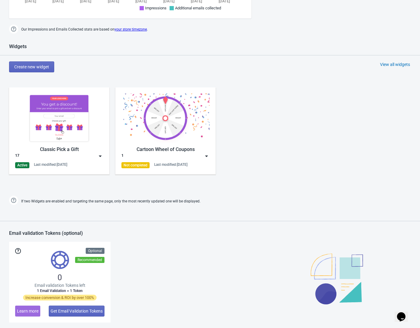
click at [100, 159] on img at bounding box center [100, 156] width 6 height 6
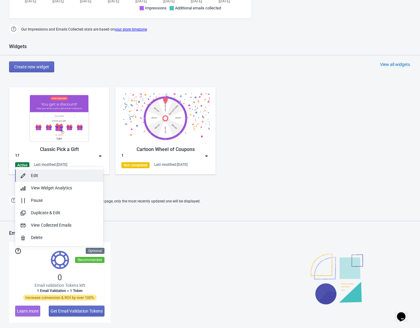
click at [82, 175] on div "Edit" at bounding box center [65, 176] width 68 height 6
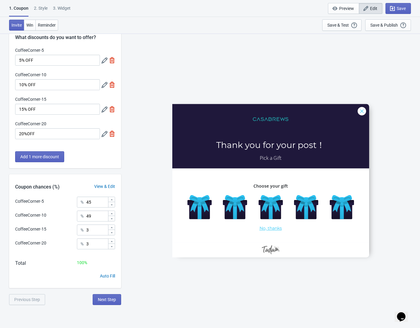
scroll to position [33, 0]
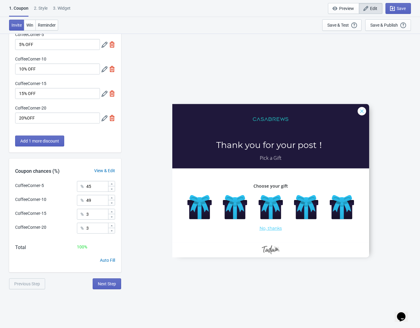
click at [45, 10] on div "2 . Style" at bounding box center [41, 10] width 14 height 11
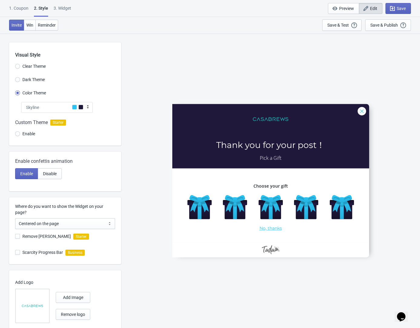
click at [60, 8] on div "3. Widget" at bounding box center [63, 10] width 18 height 11
select select "specificURL"
select select "left"
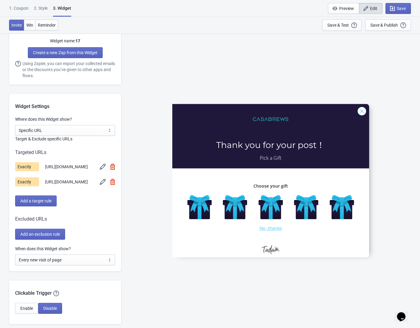
scroll to position [300, 0]
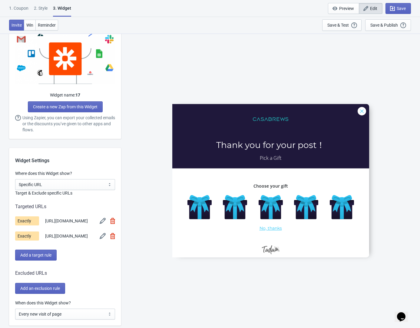
click at [141, 223] on div "CoffeeCorner-5 Thank you for your post！ Pick a Gift Choose your gift No, thanks" at bounding box center [270, 180] width 293 height 295
click at [144, 223] on div "CoffeeCorner-5 Thank you for your post！ Pick a Gift Choose your gift No, thanks" at bounding box center [270, 180] width 293 height 295
drag, startPoint x: 76, startPoint y: 226, endPoint x: 44, endPoint y: 220, distance: 32.1
click at [44, 220] on div "Exactly [URL][DOMAIN_NAME]" at bounding box center [65, 220] width 100 height 9
copy span "[URL][DOMAIN_NAME]"
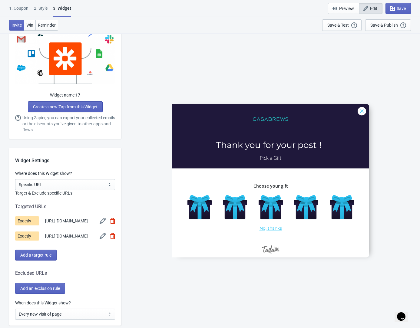
click at [256, 64] on div "CoffeeCorner-5 Thank you for your post！ Pick a Gift Choose your gift No, thanks" at bounding box center [270, 180] width 293 height 295
drag, startPoint x: 73, startPoint y: 225, endPoint x: 45, endPoint y: 219, distance: 28.3
click at [45, 219] on span "[URL][DOMAIN_NAME]" at bounding box center [66, 221] width 43 height 6
copy span "[URL][DOMAIN_NAME]"
